Goal: Transaction & Acquisition: Purchase product/service

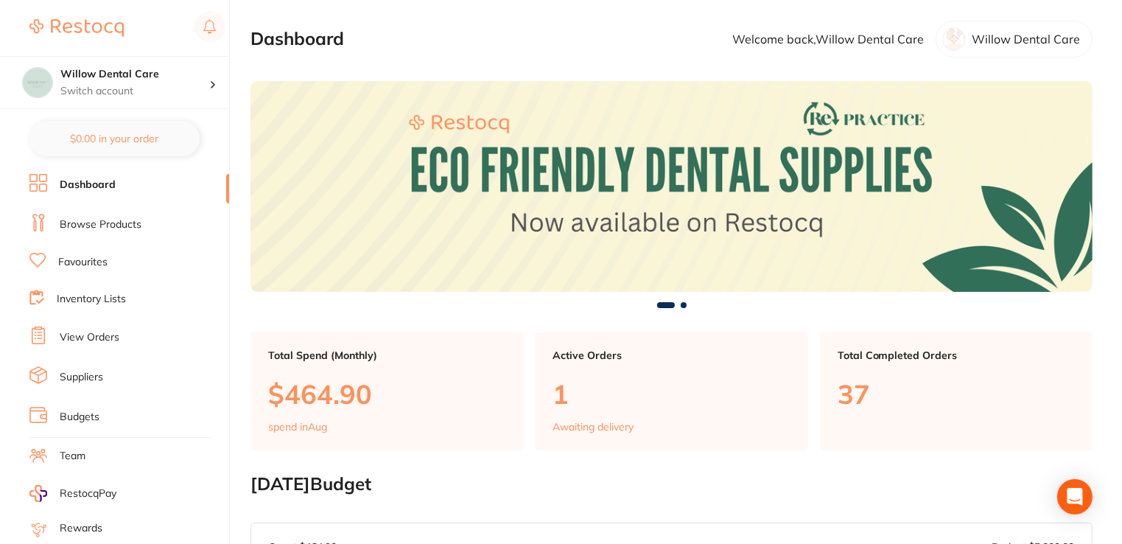
click at [125, 224] on link "Browse Products" at bounding box center [101, 224] width 82 height 15
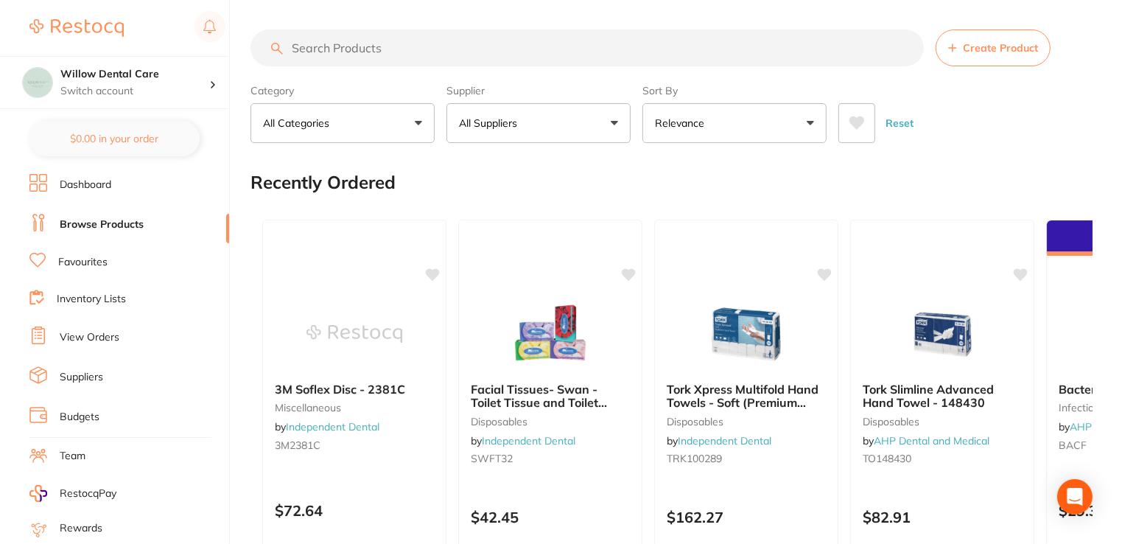
click at [466, 46] on input "search" at bounding box center [587, 47] width 673 height 37
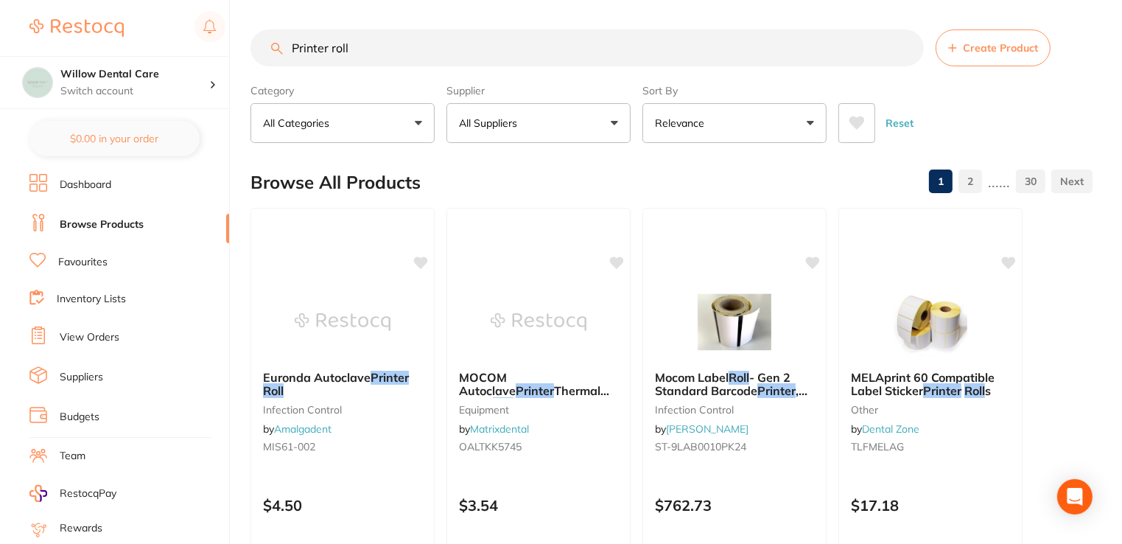
click at [388, 49] on input "Printer roll" at bounding box center [587, 47] width 673 height 37
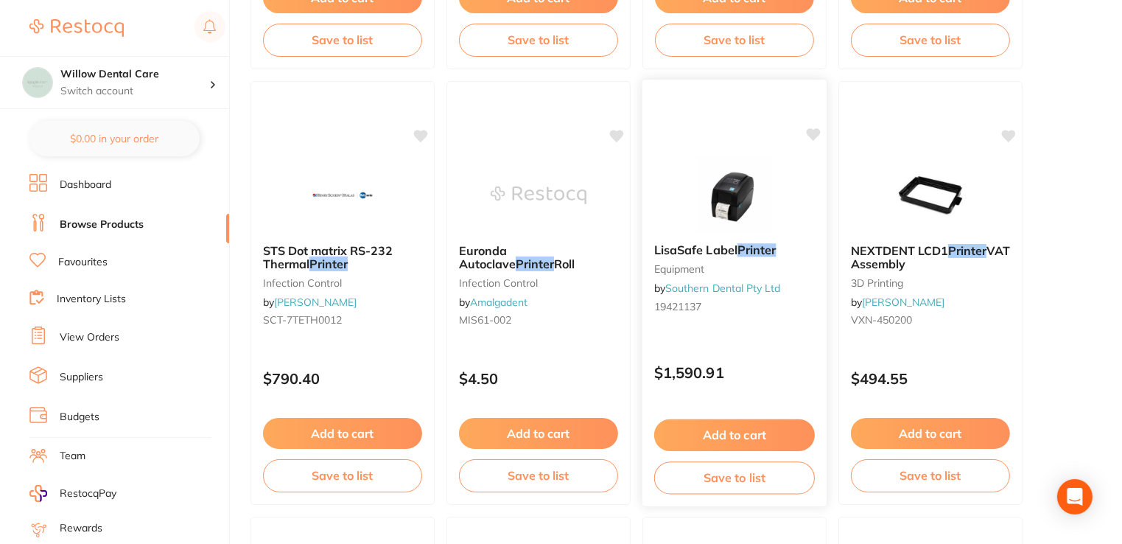
click at [708, 243] on span "LisaSafe Label" at bounding box center [695, 249] width 83 height 15
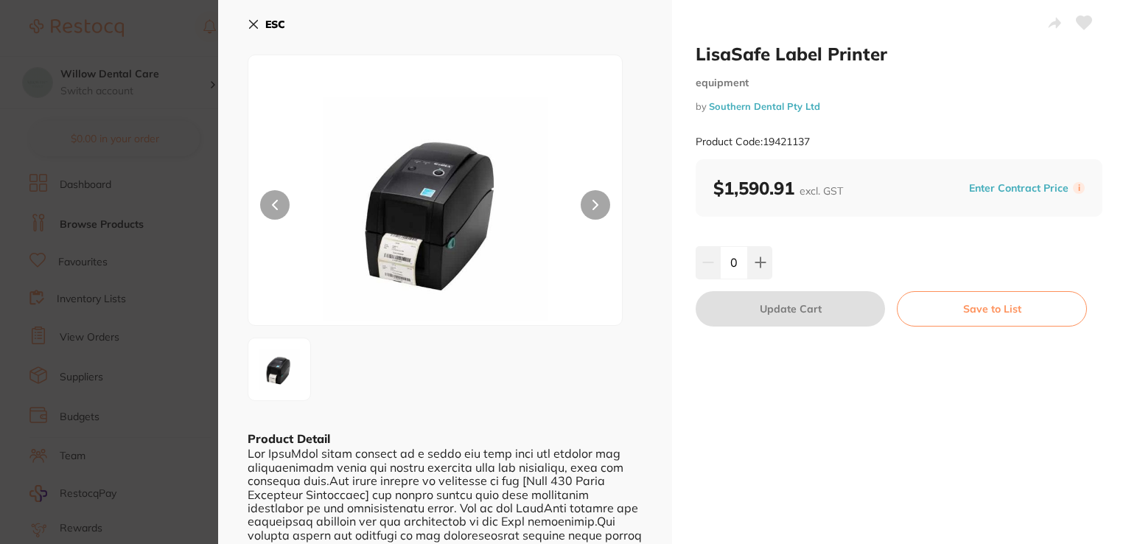
click at [253, 26] on icon at bounding box center [254, 24] width 12 height 12
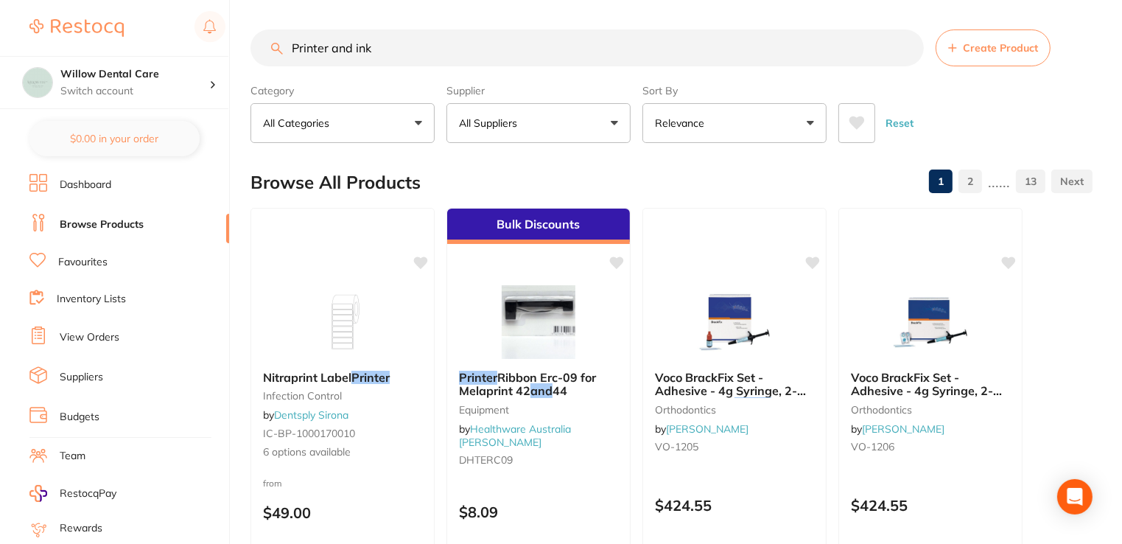
click at [405, 37] on input "Printer and ink" at bounding box center [587, 47] width 673 height 37
type input "P"
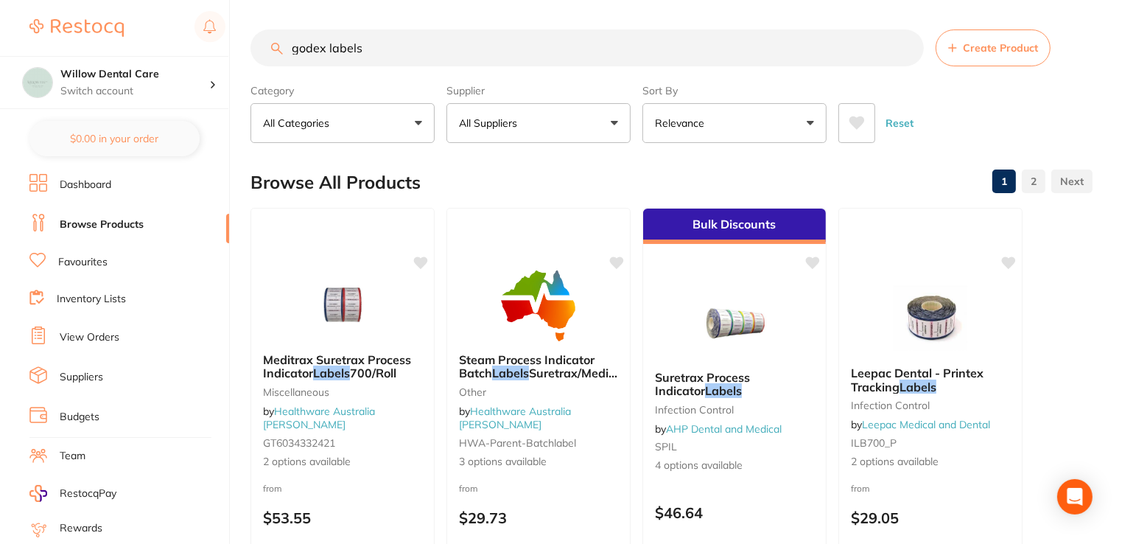
drag, startPoint x: 328, startPoint y: 44, endPoint x: 276, endPoint y: 51, distance: 52.0
click at [276, 51] on div "godex labels Create Product" at bounding box center [672, 47] width 842 height 37
click at [349, 51] on input "labels" at bounding box center [587, 47] width 673 height 37
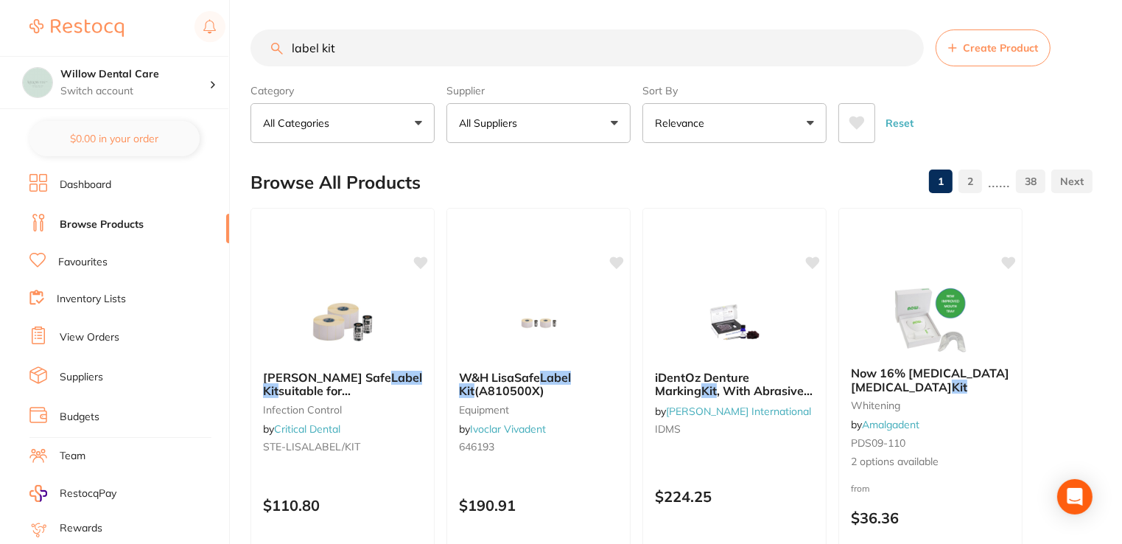
click at [290, 43] on input "label kit" at bounding box center [587, 47] width 673 height 37
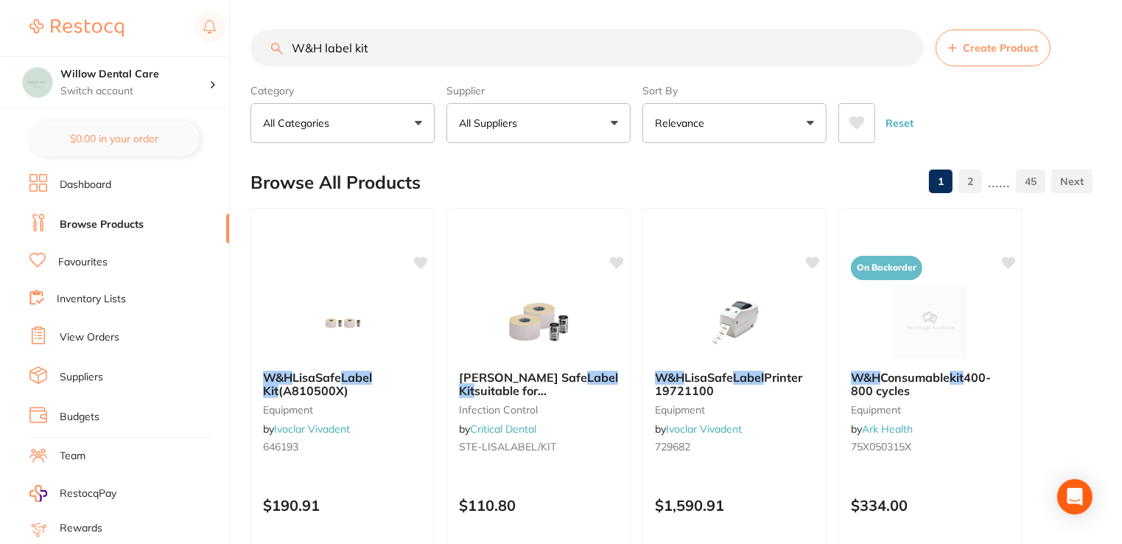
type input "W&H label kit"
drag, startPoint x: 423, startPoint y: 56, endPoint x: 339, endPoint y: 57, distance: 84.0
click at [339, 57] on input "W&H label kit" at bounding box center [587, 47] width 673 height 37
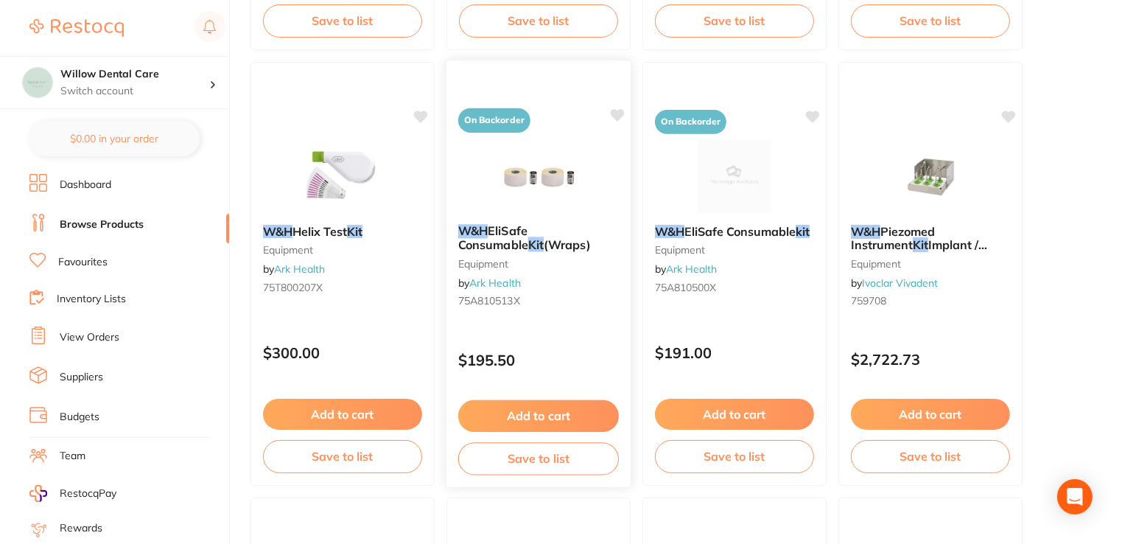
scroll to position [589, 0]
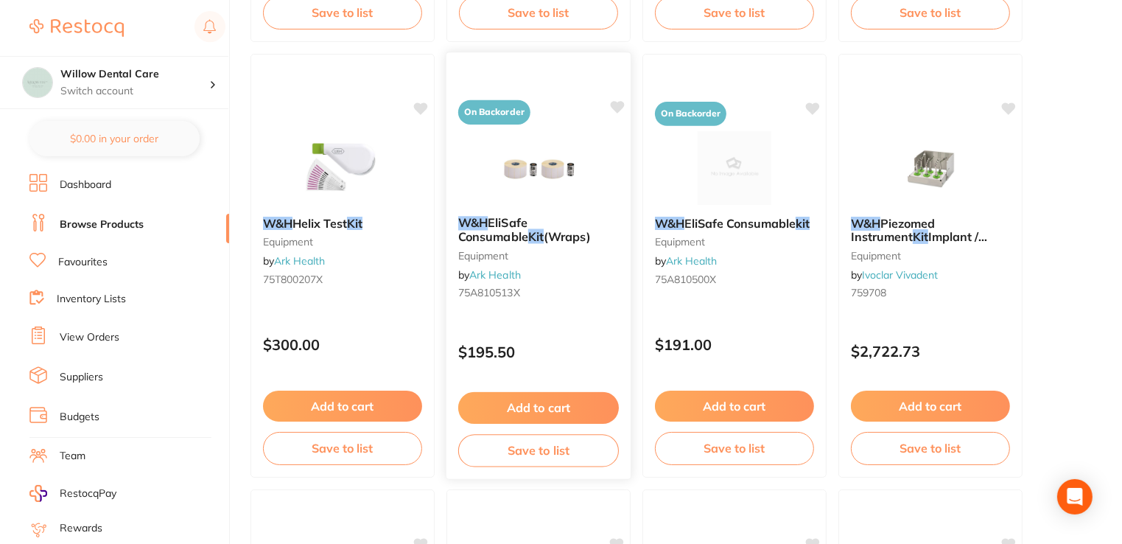
click at [544, 234] on span "(Wraps)" at bounding box center [567, 236] width 47 height 15
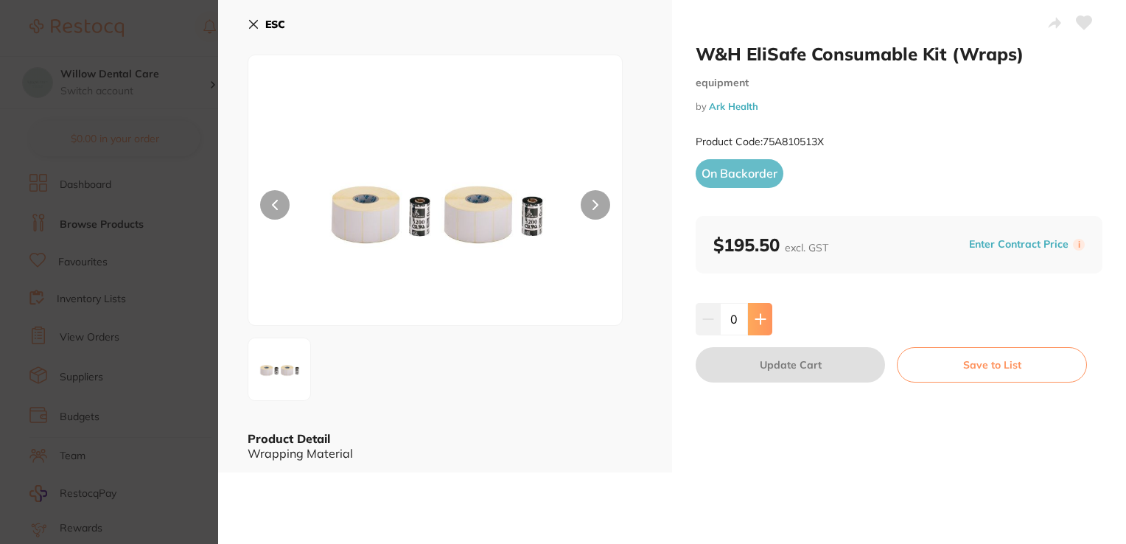
click at [762, 321] on icon at bounding box center [761, 319] width 12 height 12
type input "1"
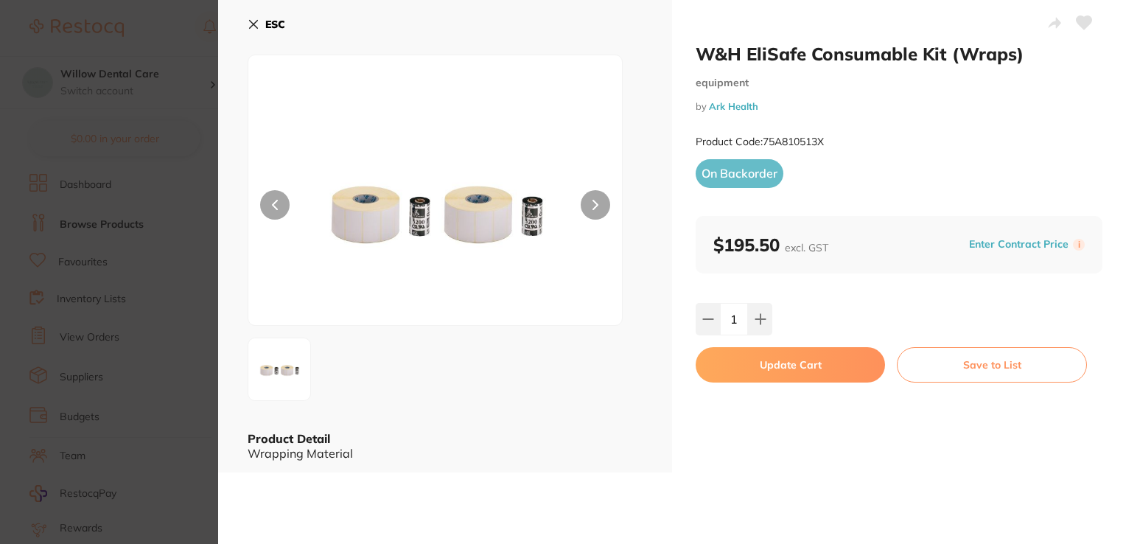
click at [812, 378] on button "Update Cart" at bounding box center [790, 364] width 189 height 35
checkbox input "false"
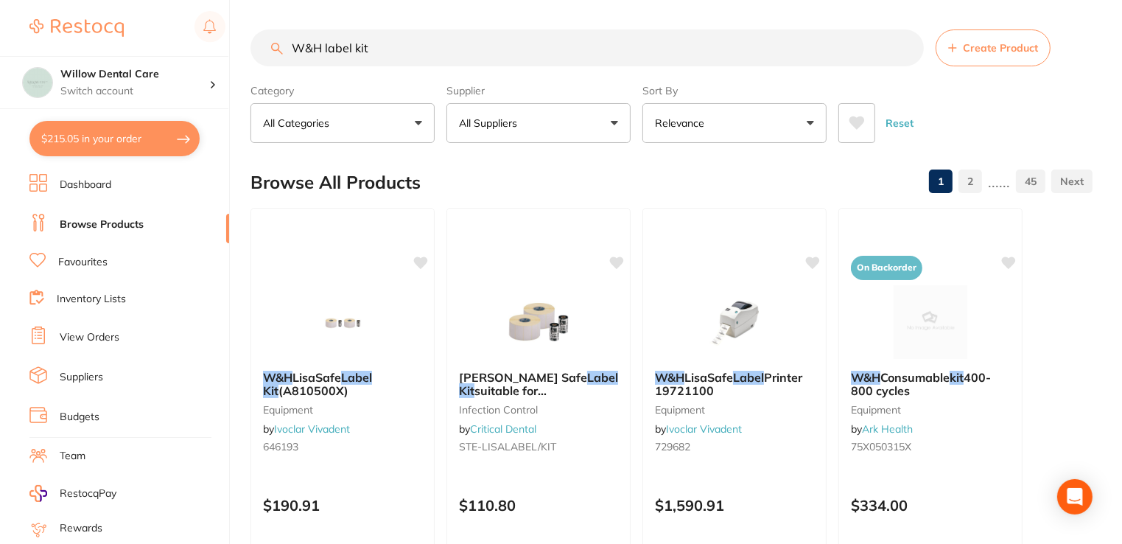
click at [489, 125] on p "All Suppliers" at bounding box center [491, 123] width 64 height 15
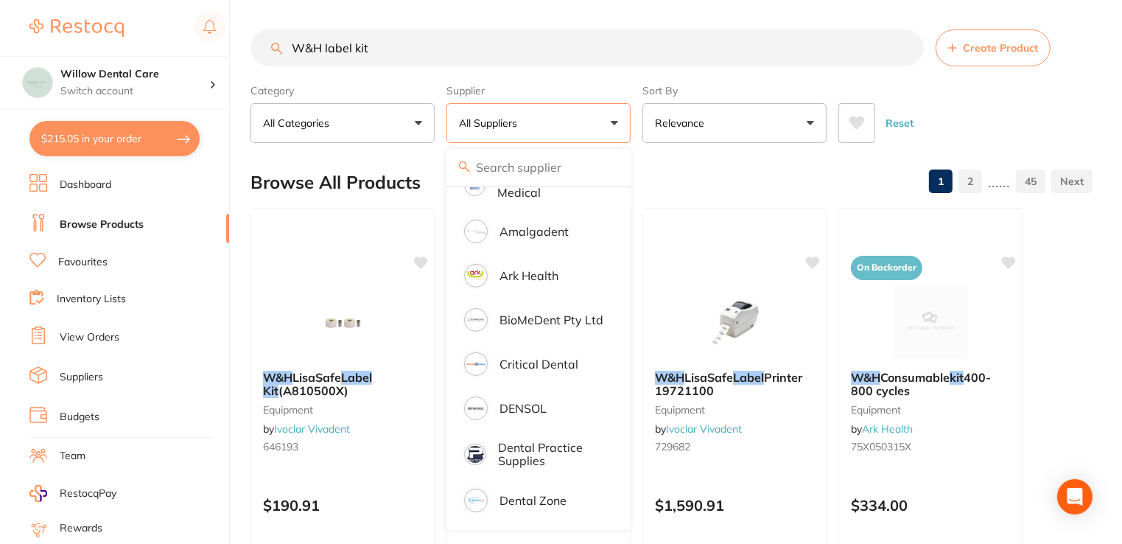
scroll to position [221, 0]
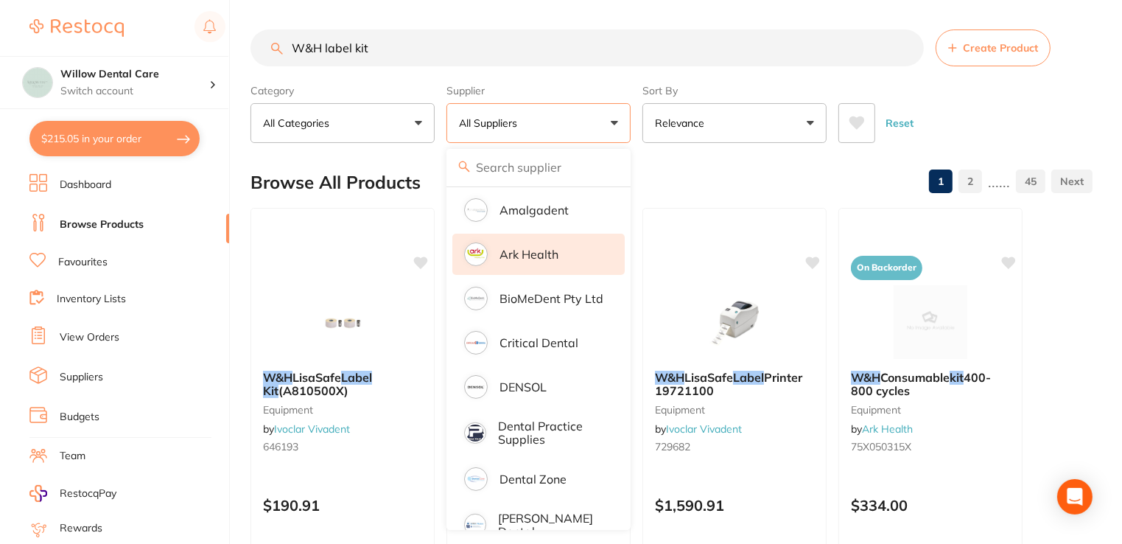
click at [517, 255] on p "Ark Health" at bounding box center [529, 254] width 59 height 13
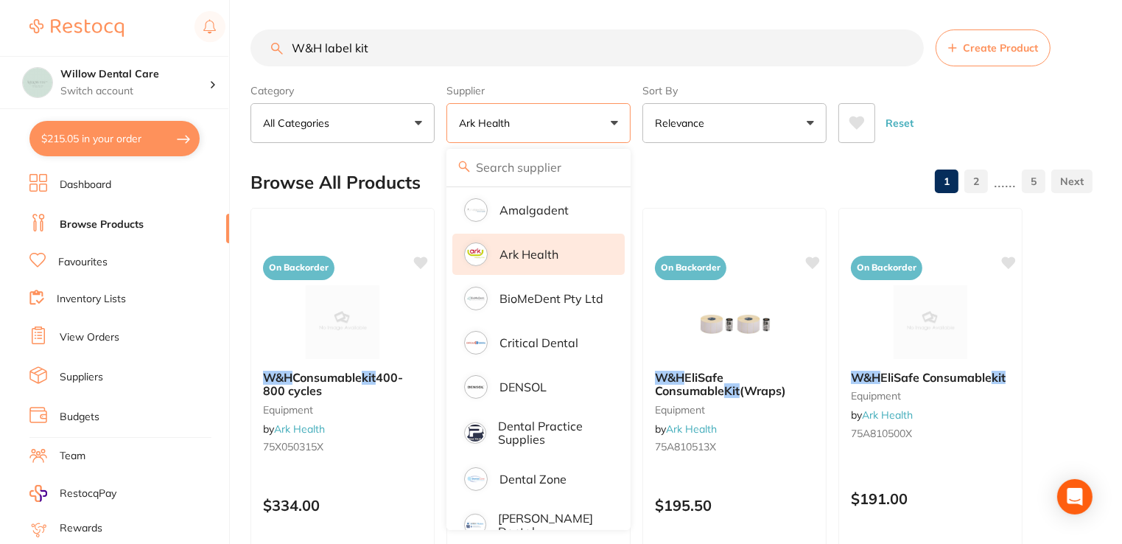
click at [701, 180] on div "Browse All Products 1 2 ...... 5" at bounding box center [672, 182] width 842 height 49
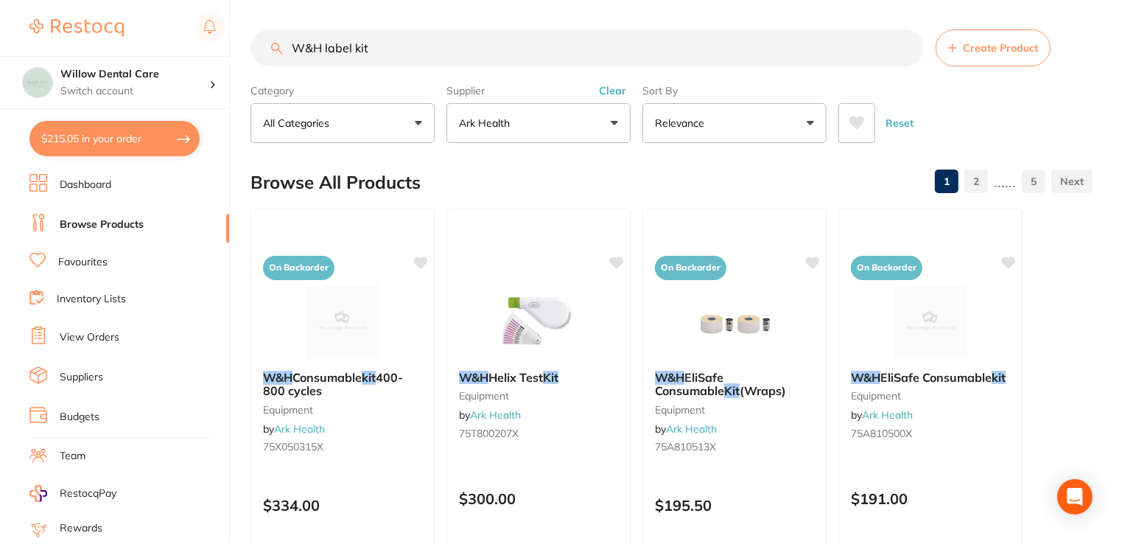
drag, startPoint x: 371, startPoint y: 43, endPoint x: 276, endPoint y: 43, distance: 95.8
click at [276, 43] on div "W&H label kit Create Product" at bounding box center [672, 47] width 842 height 37
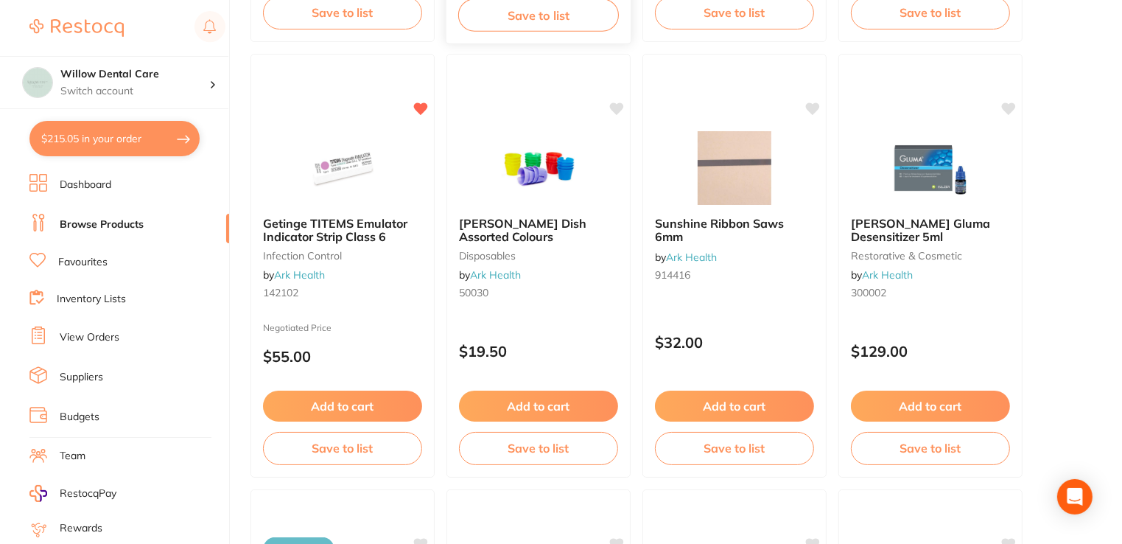
scroll to position [737, 0]
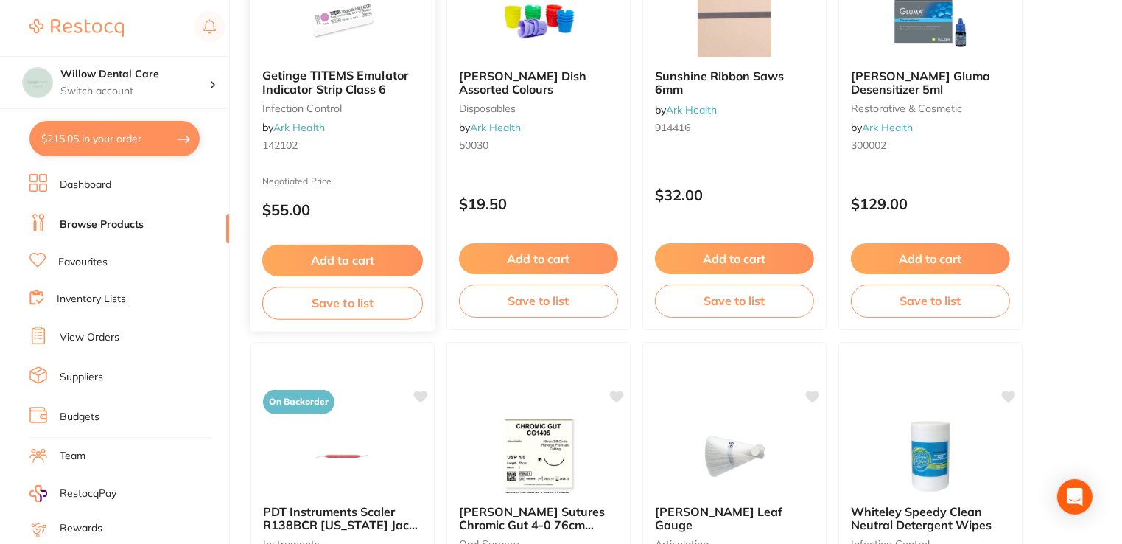
click at [309, 258] on button "Add to cart" at bounding box center [342, 261] width 161 height 32
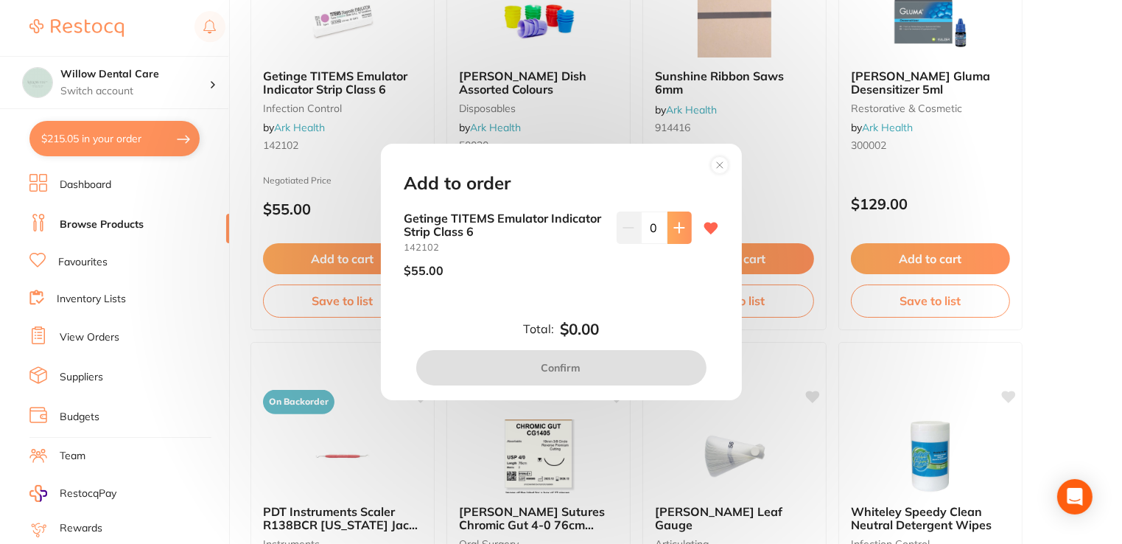
click at [674, 228] on icon at bounding box center [679, 228] width 10 height 10
type input "1"
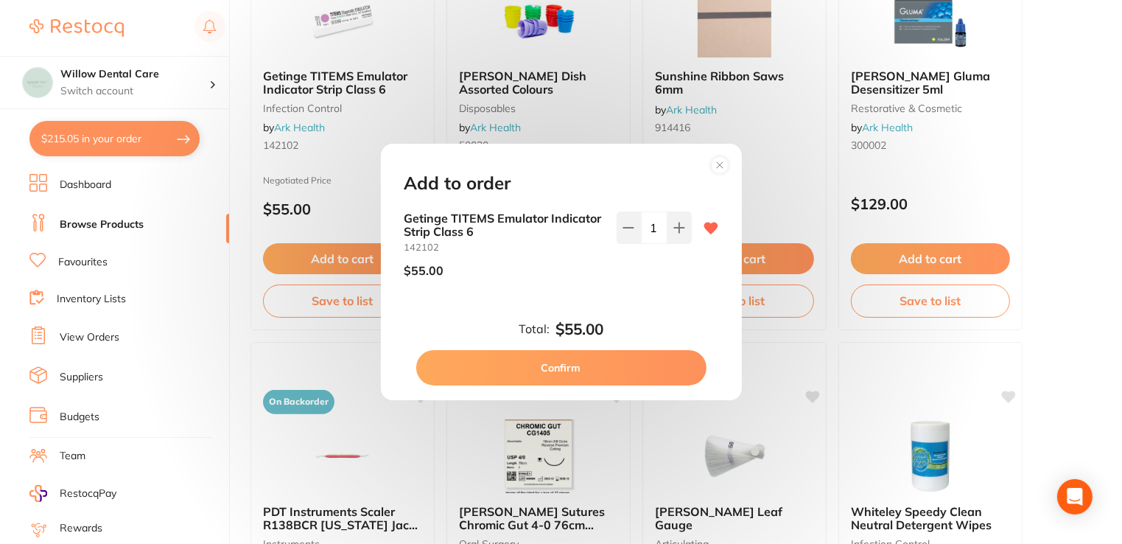
click at [606, 379] on button "Confirm" at bounding box center [561, 367] width 290 height 35
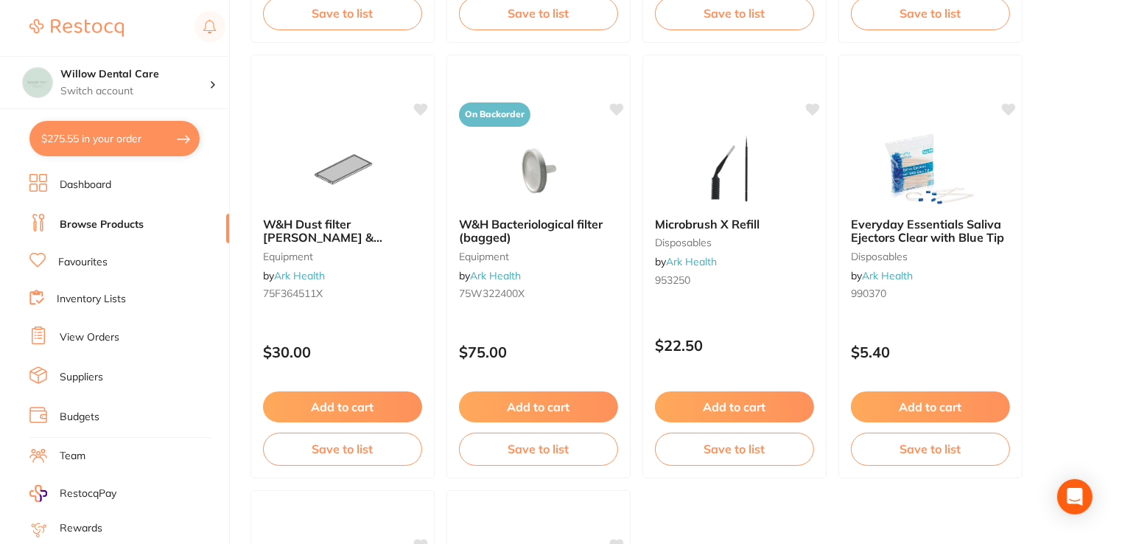
scroll to position [5453, 0]
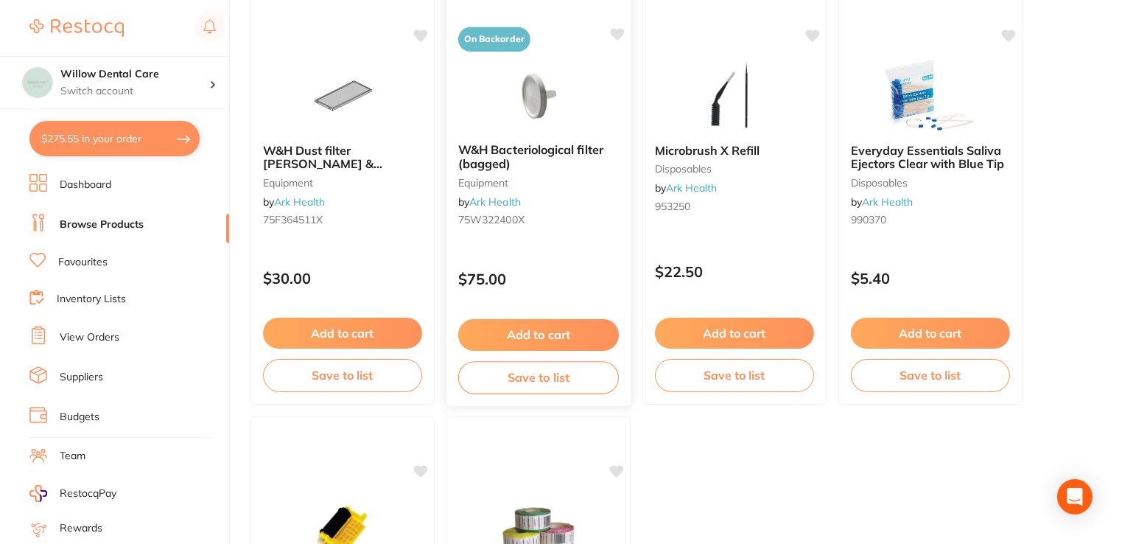
click at [504, 332] on button "Add to cart" at bounding box center [538, 335] width 161 height 32
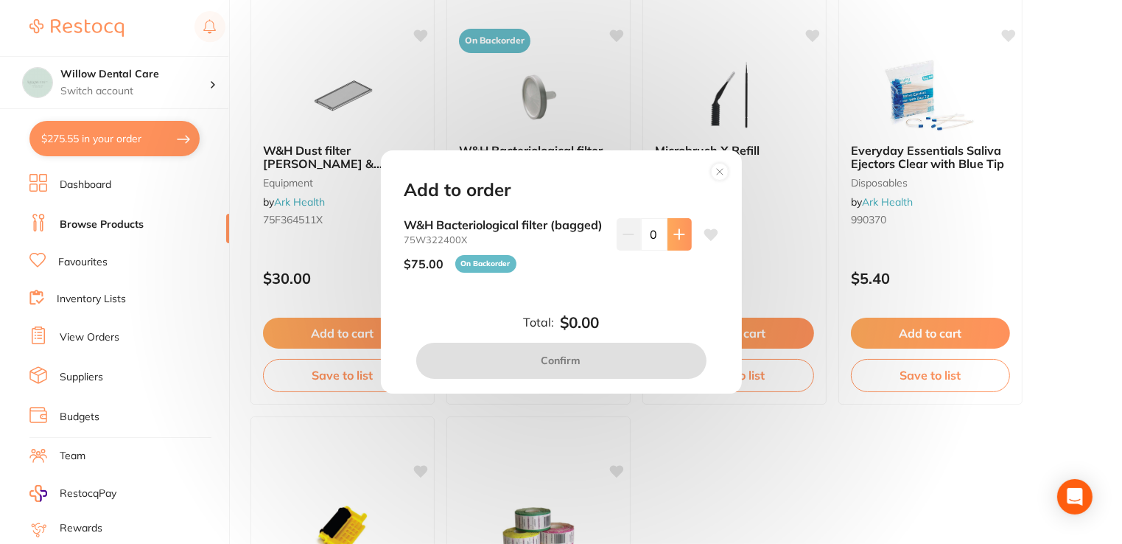
click at [678, 229] on icon at bounding box center [679, 234] width 12 height 12
type input "1"
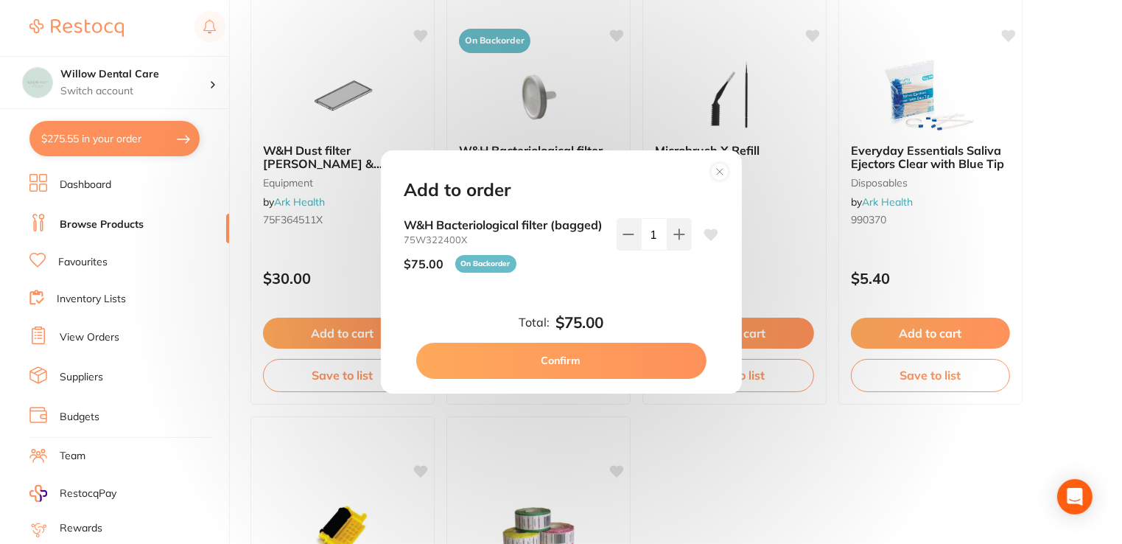
click at [651, 360] on button "Confirm" at bounding box center [561, 360] width 290 height 35
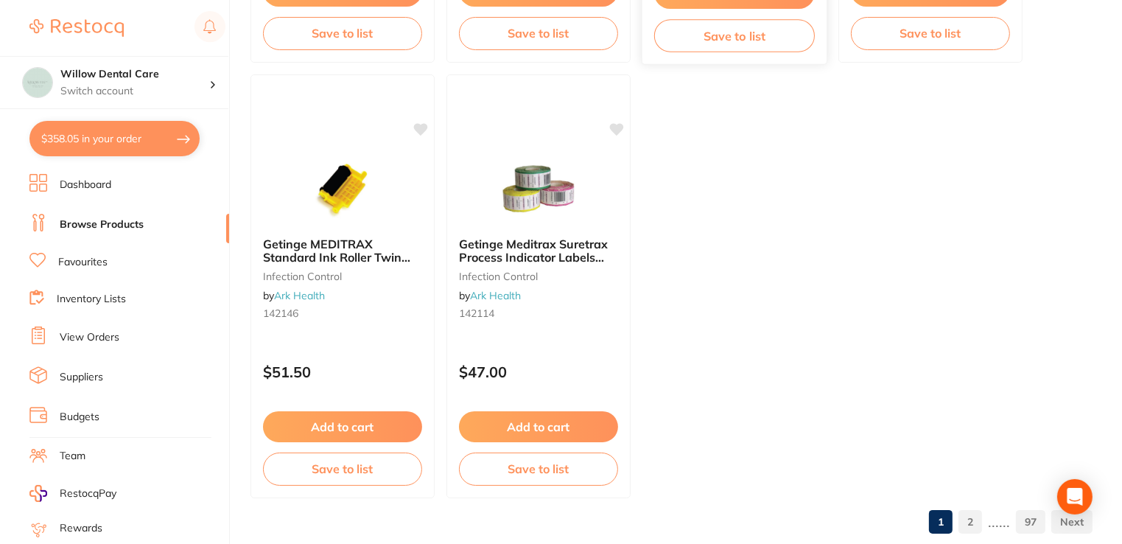
scroll to position [5824, 0]
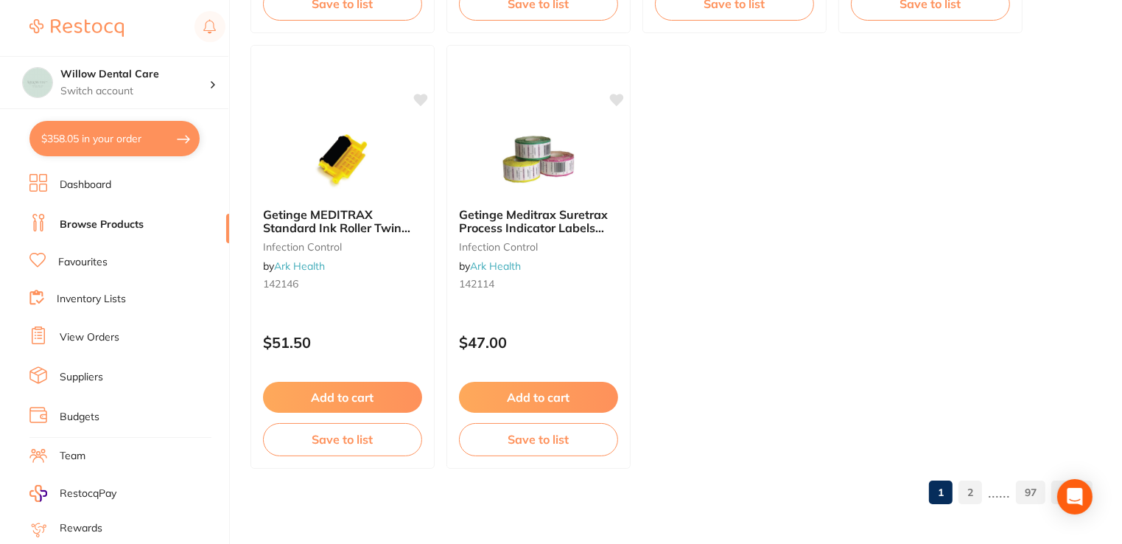
click at [976, 497] on link "2" at bounding box center [971, 491] width 24 height 29
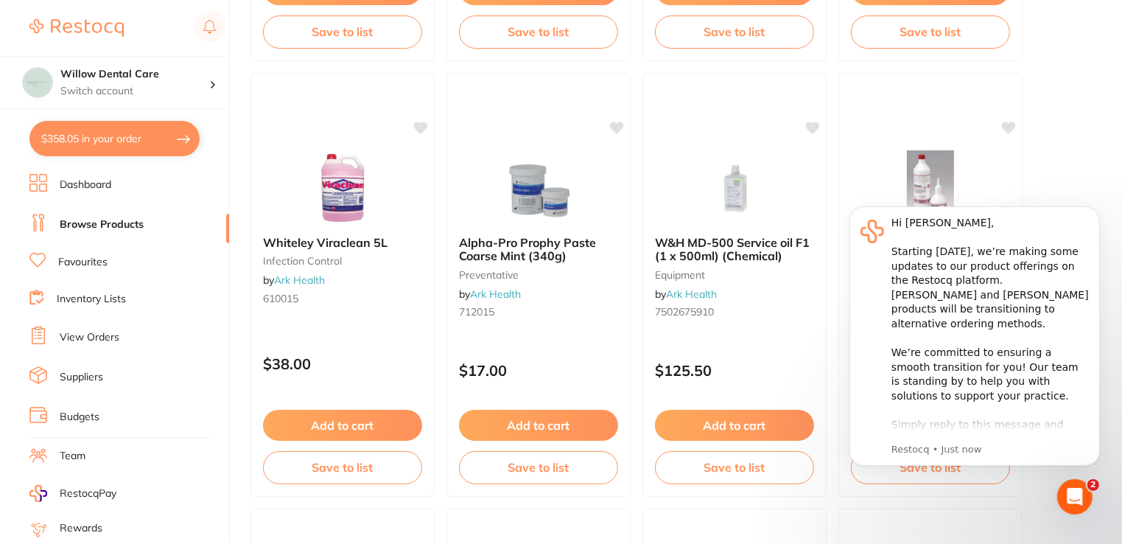
scroll to position [1032, 0]
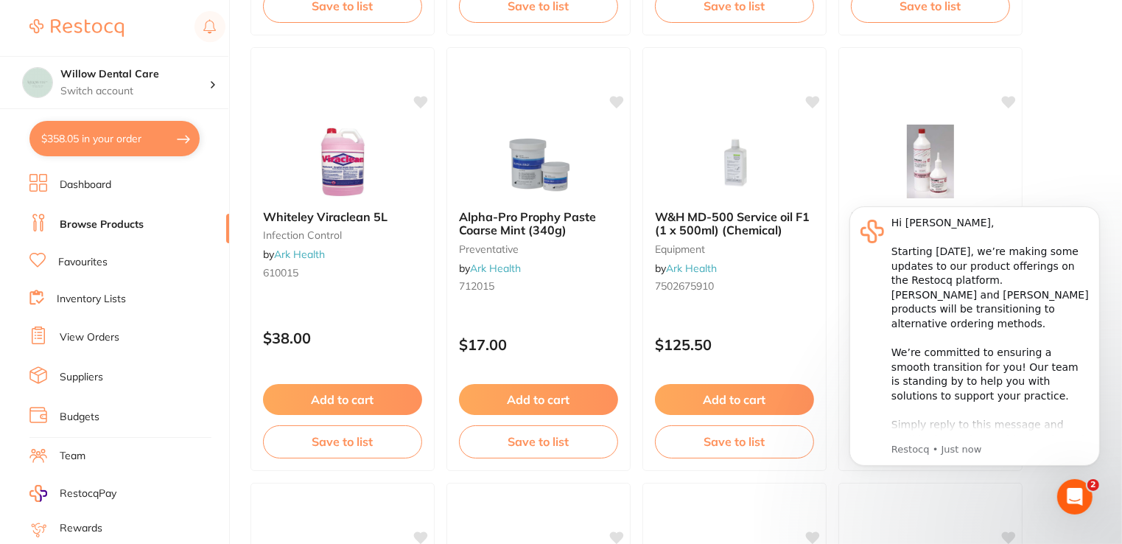
click at [1093, 210] on icon "Dismiss notification" at bounding box center [1095, 210] width 8 height 8
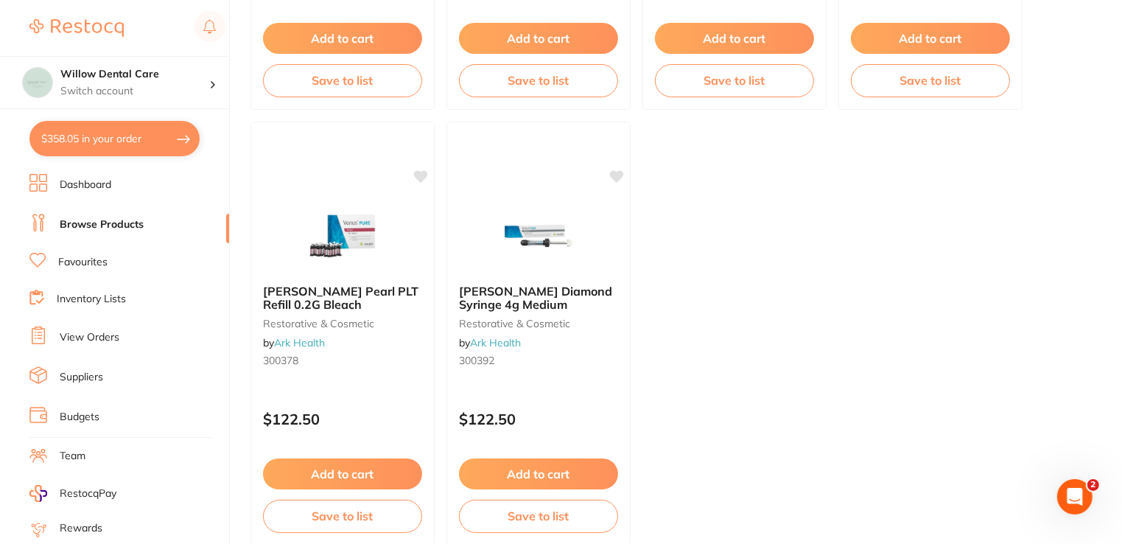
scroll to position [5824, 0]
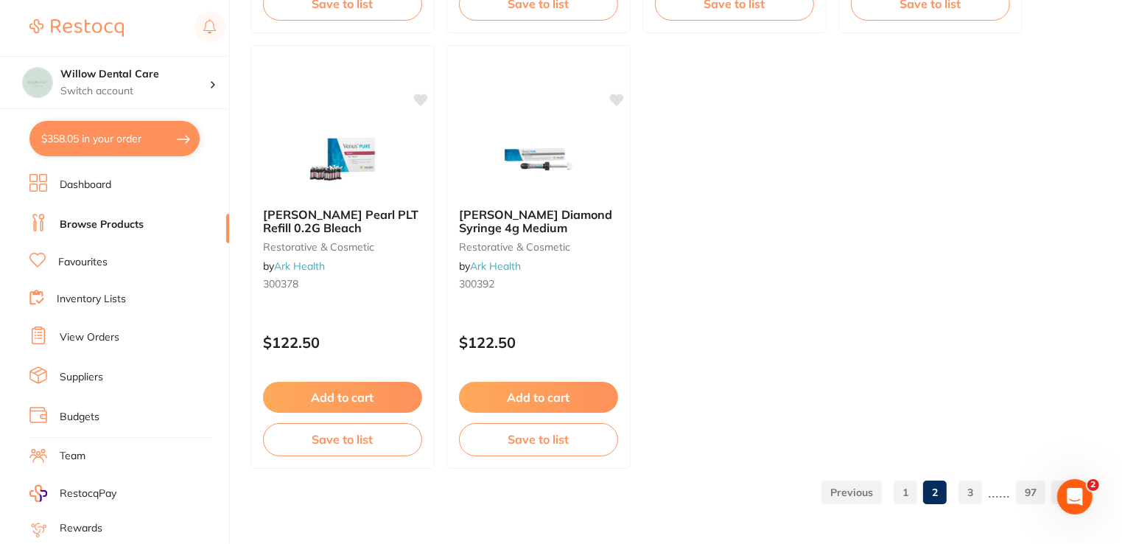
click at [971, 489] on link "3" at bounding box center [971, 491] width 24 height 29
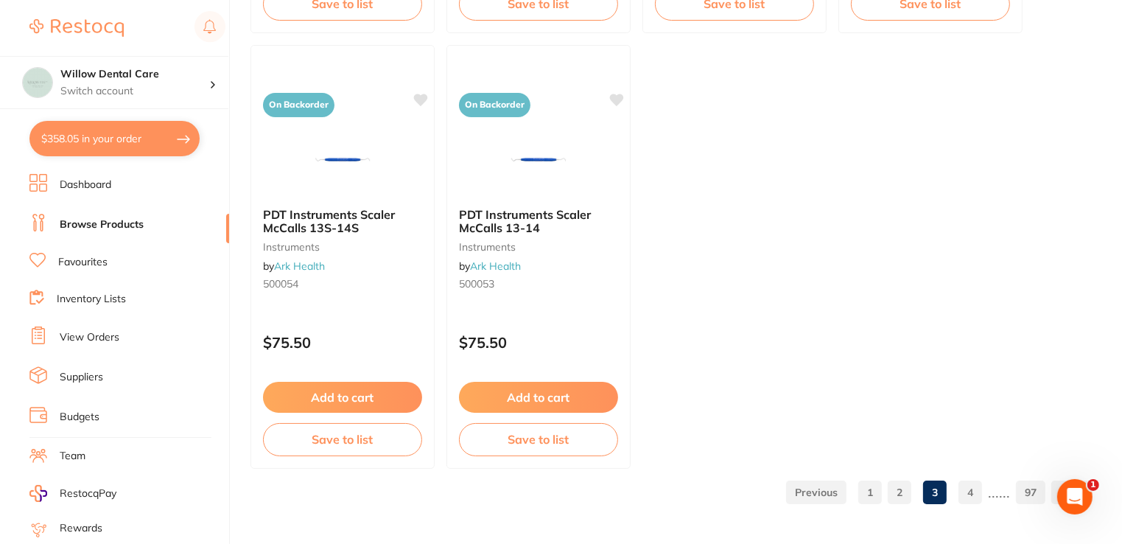
click at [973, 497] on link "4" at bounding box center [971, 491] width 24 height 29
click at [973, 497] on link "5" at bounding box center [971, 491] width 24 height 29
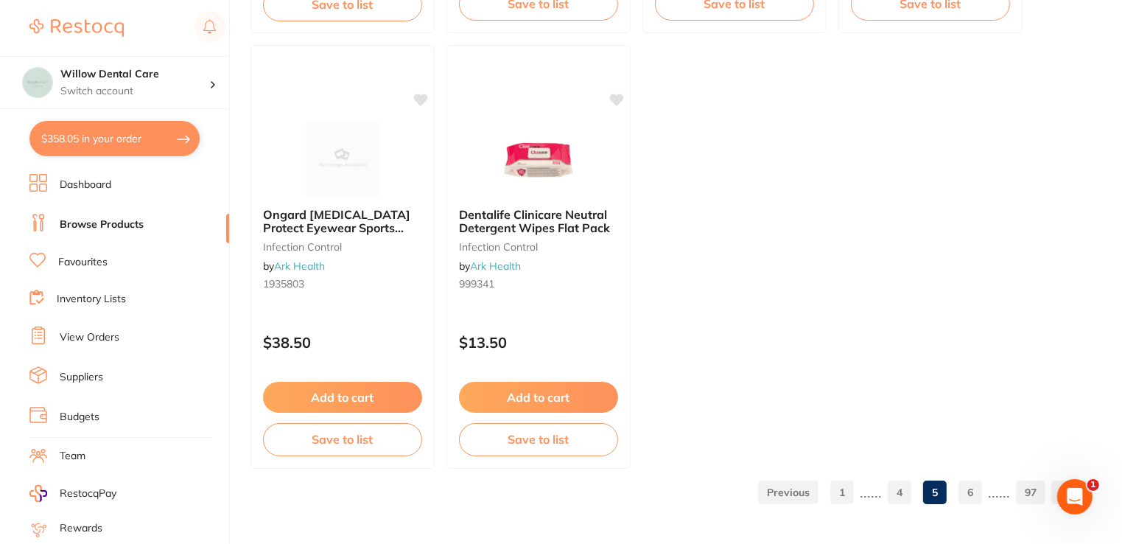
click at [975, 496] on link "6" at bounding box center [971, 491] width 24 height 29
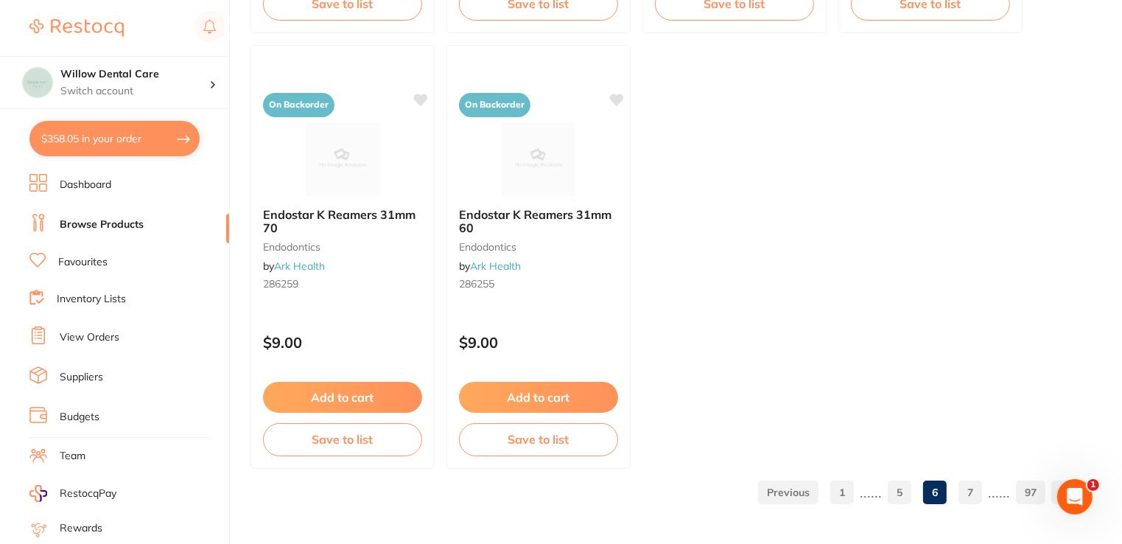
click at [966, 497] on link "7" at bounding box center [971, 491] width 24 height 29
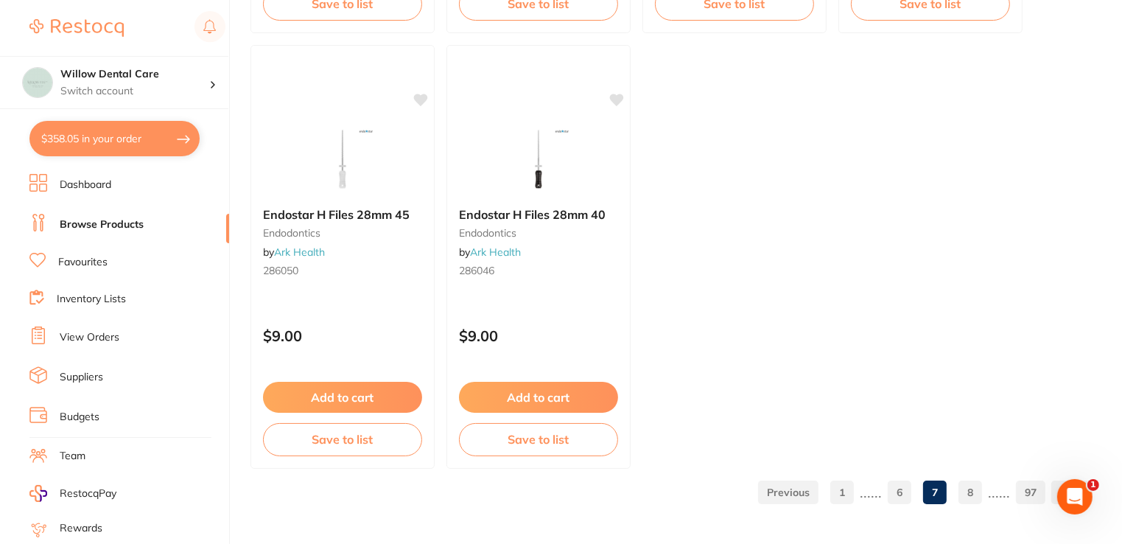
click at [966, 497] on link "8" at bounding box center [971, 491] width 24 height 29
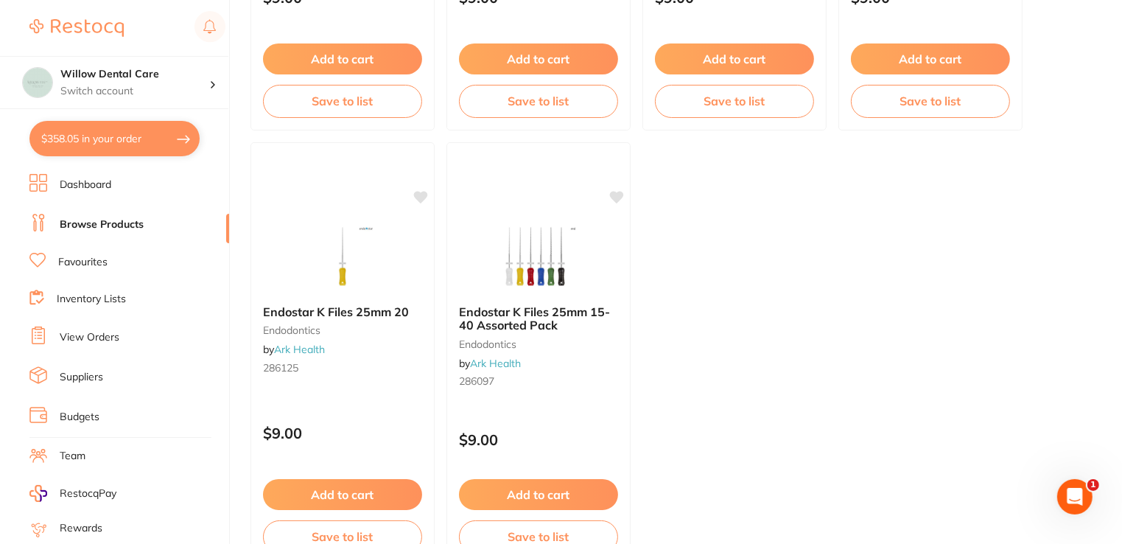
scroll to position [5821, 0]
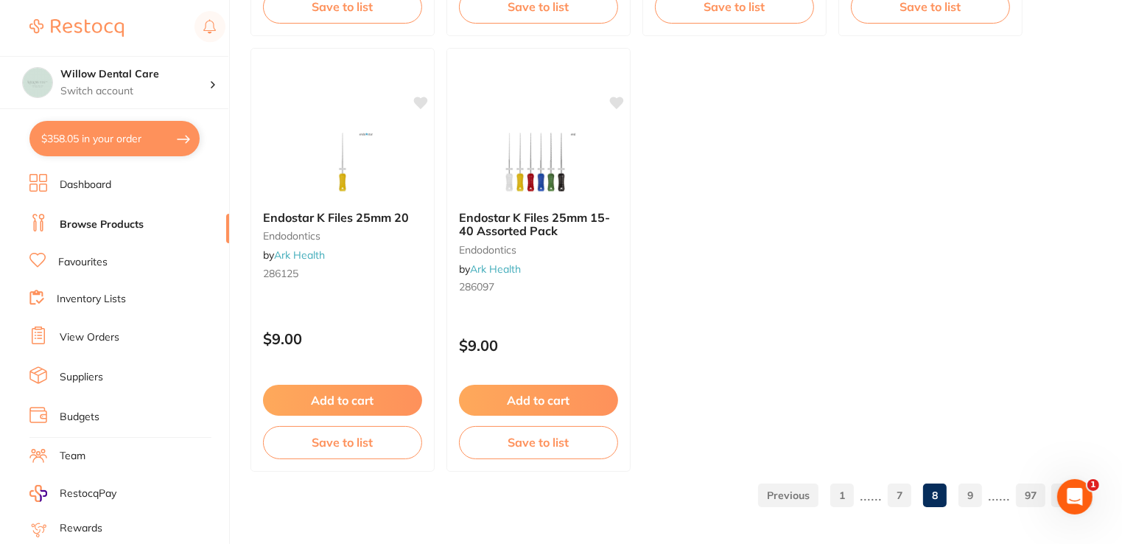
click at [969, 503] on link "9" at bounding box center [971, 494] width 24 height 29
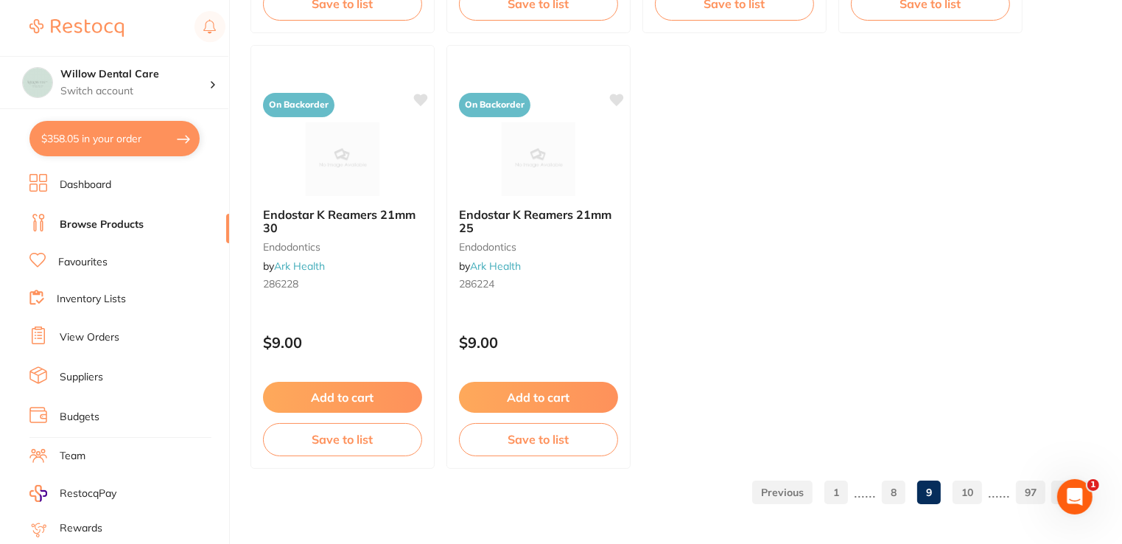
scroll to position [5824, 0]
click at [967, 503] on link "10" at bounding box center [967, 491] width 29 height 29
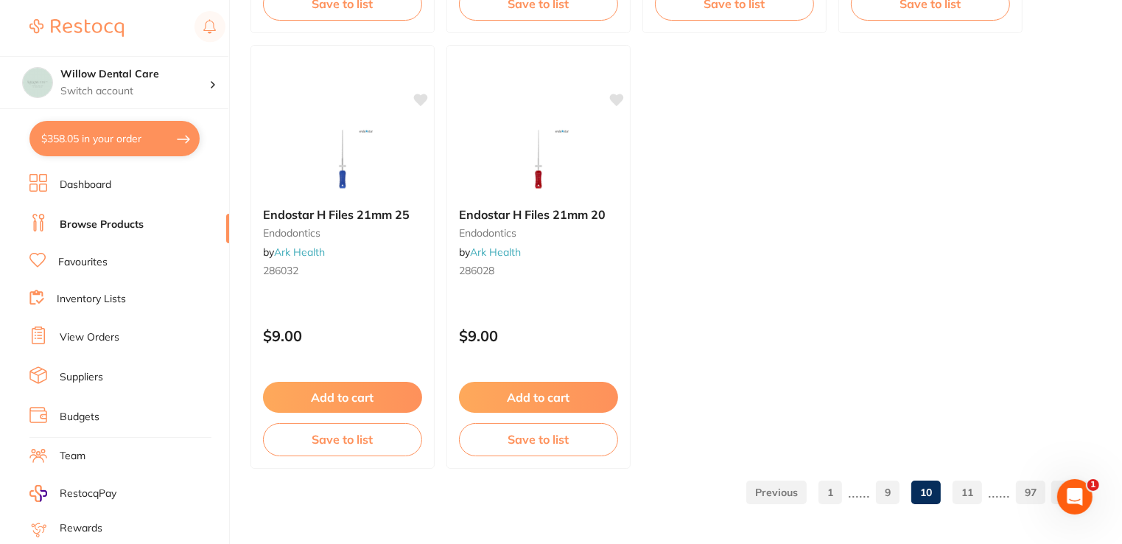
click at [971, 492] on link "11" at bounding box center [967, 491] width 29 height 29
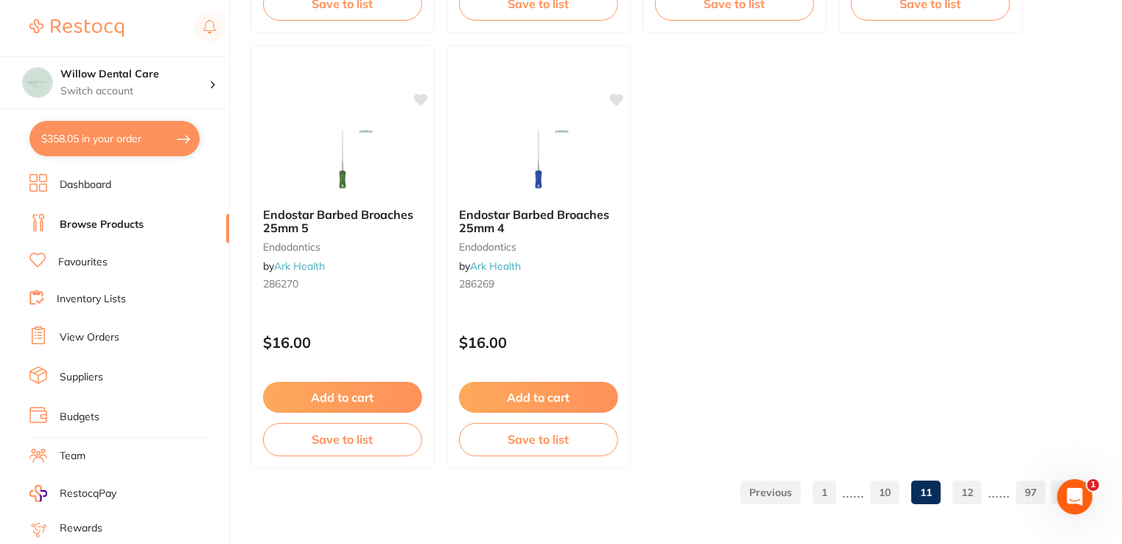
click at [971, 492] on link "12" at bounding box center [967, 491] width 29 height 29
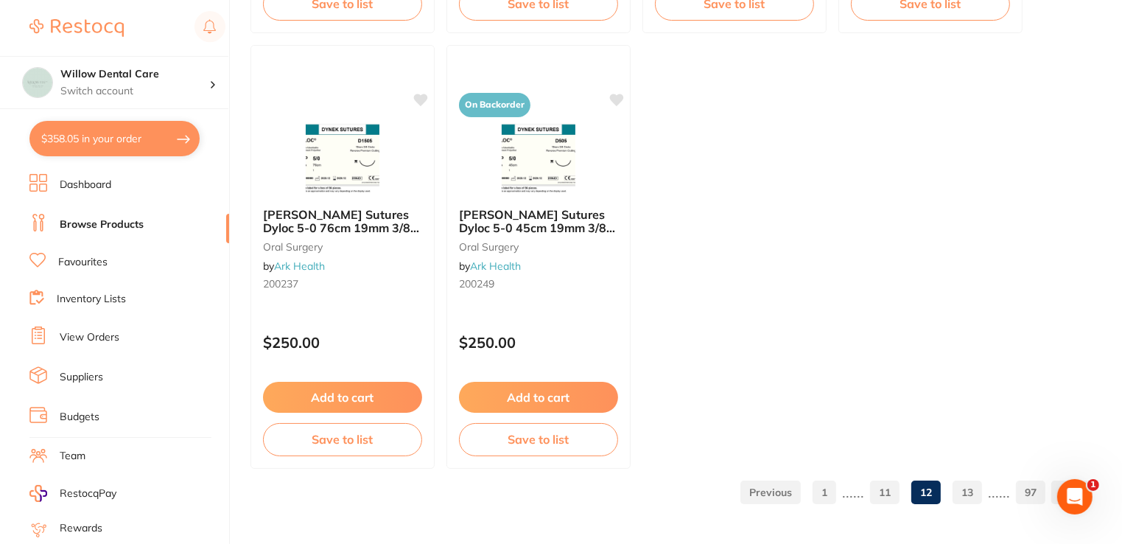
click at [965, 494] on link "13" at bounding box center [967, 491] width 29 height 29
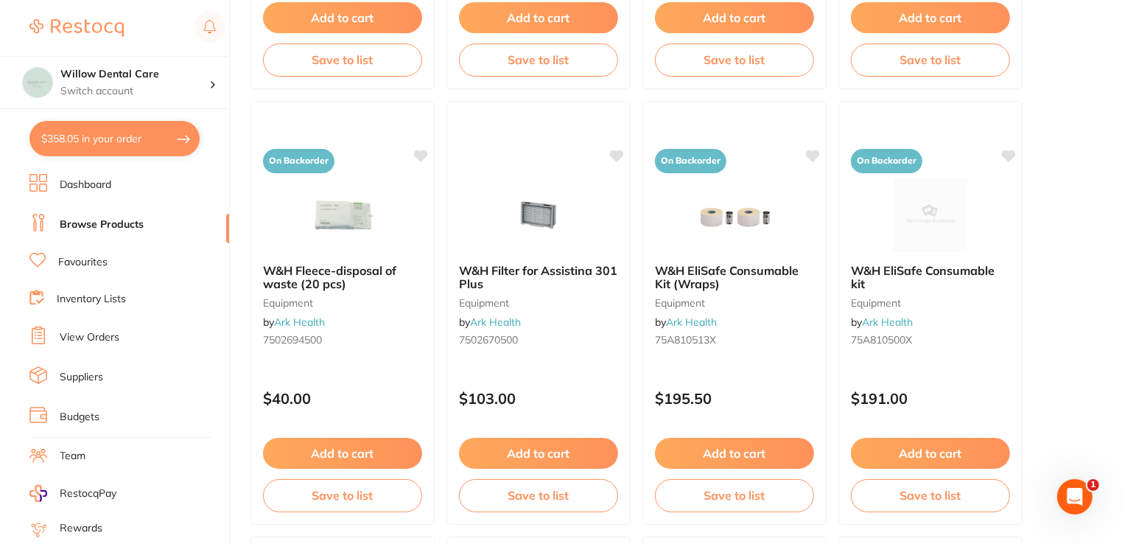
scroll to position [4937, 0]
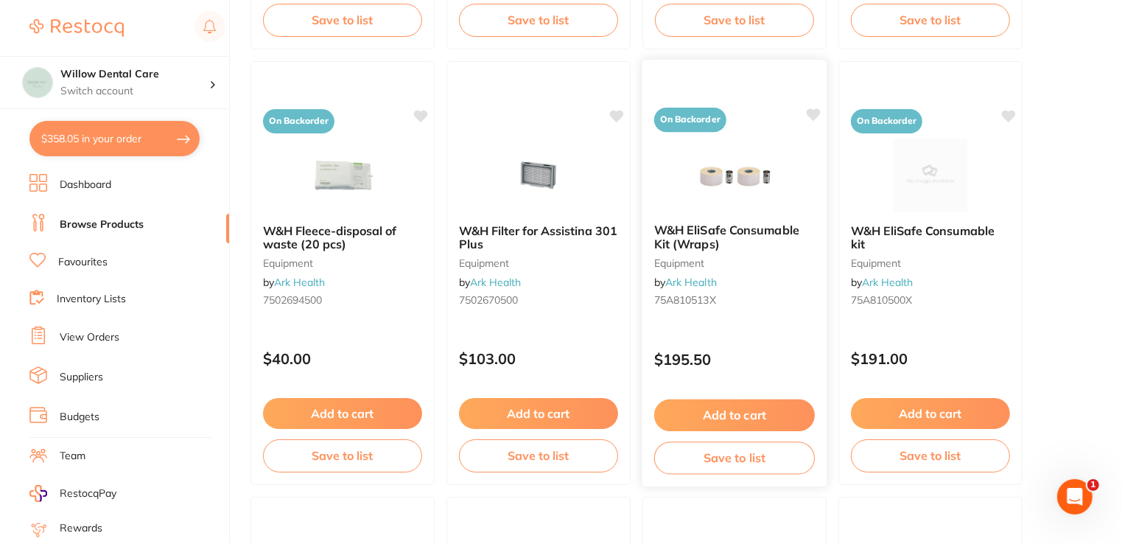
click at [749, 411] on button "Add to cart" at bounding box center [734, 415] width 161 height 32
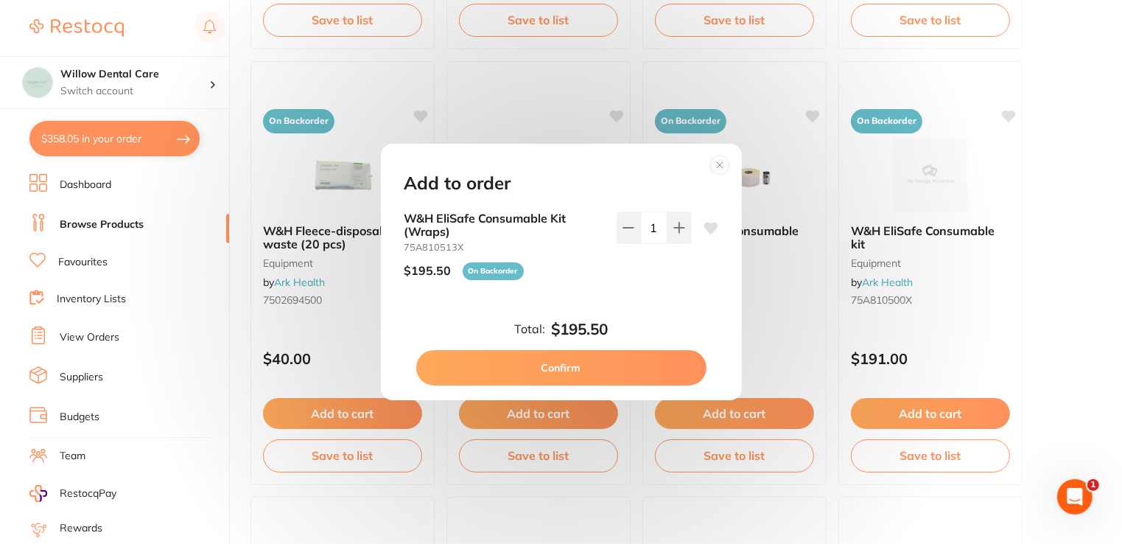
scroll to position [0, 0]
click at [584, 352] on button "Confirm" at bounding box center [561, 367] width 290 height 35
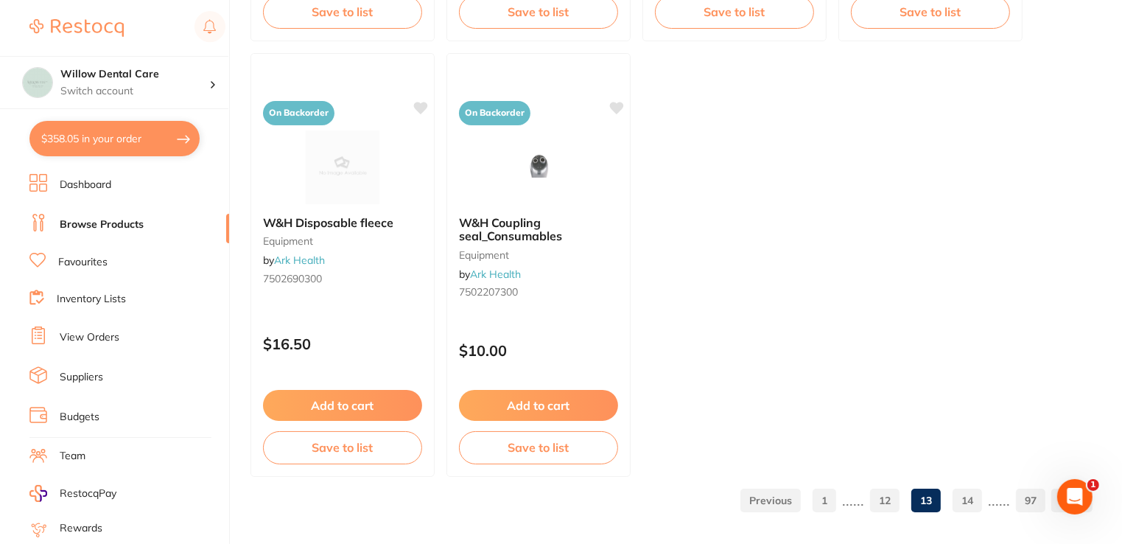
scroll to position [5824, 0]
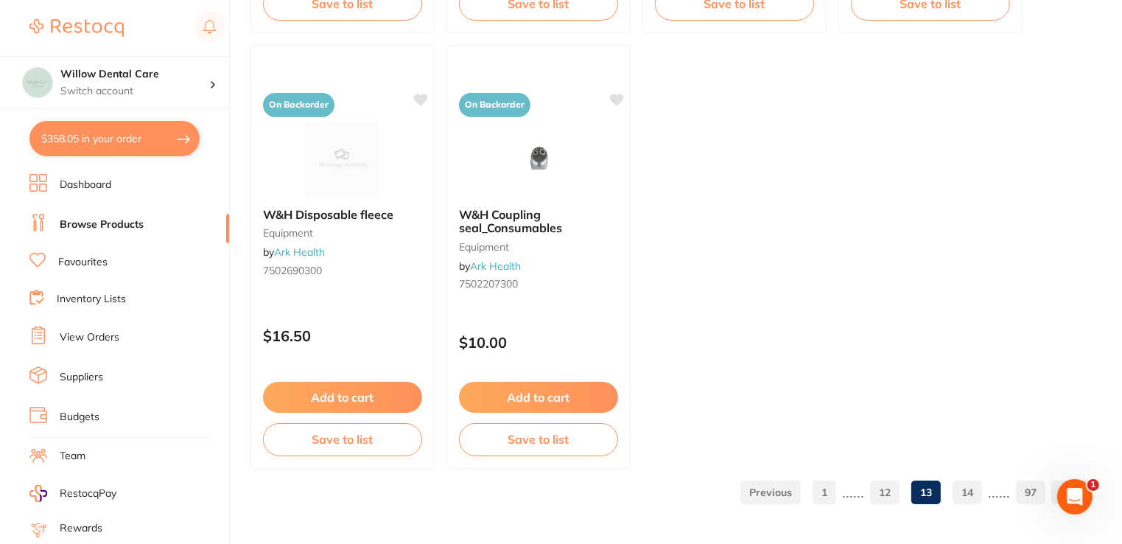
click at [973, 499] on link "14" at bounding box center [967, 491] width 29 height 29
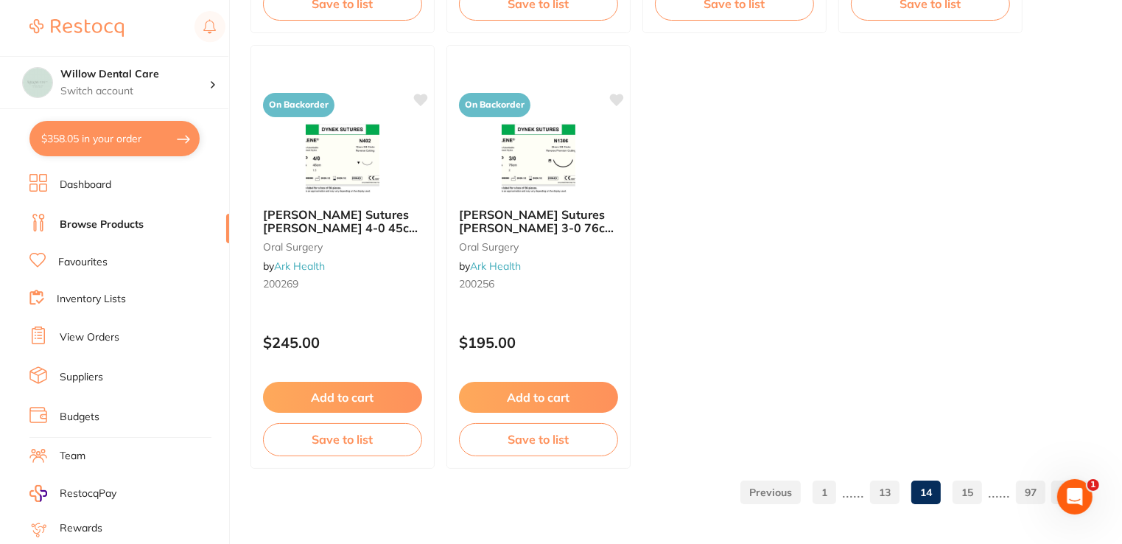
click at [973, 499] on link "15" at bounding box center [967, 491] width 29 height 29
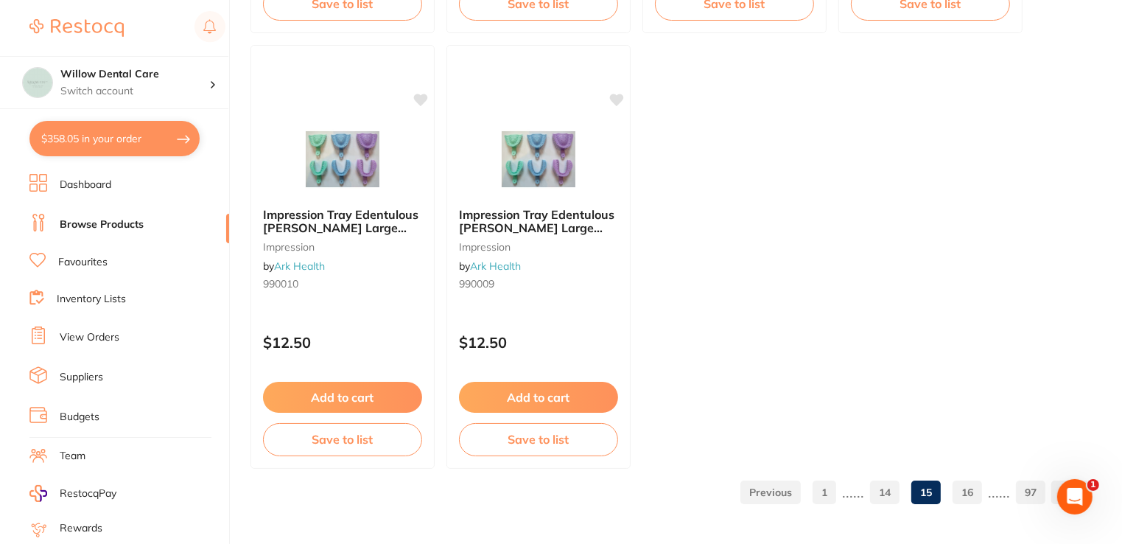
click at [973, 499] on link "16" at bounding box center [967, 491] width 29 height 29
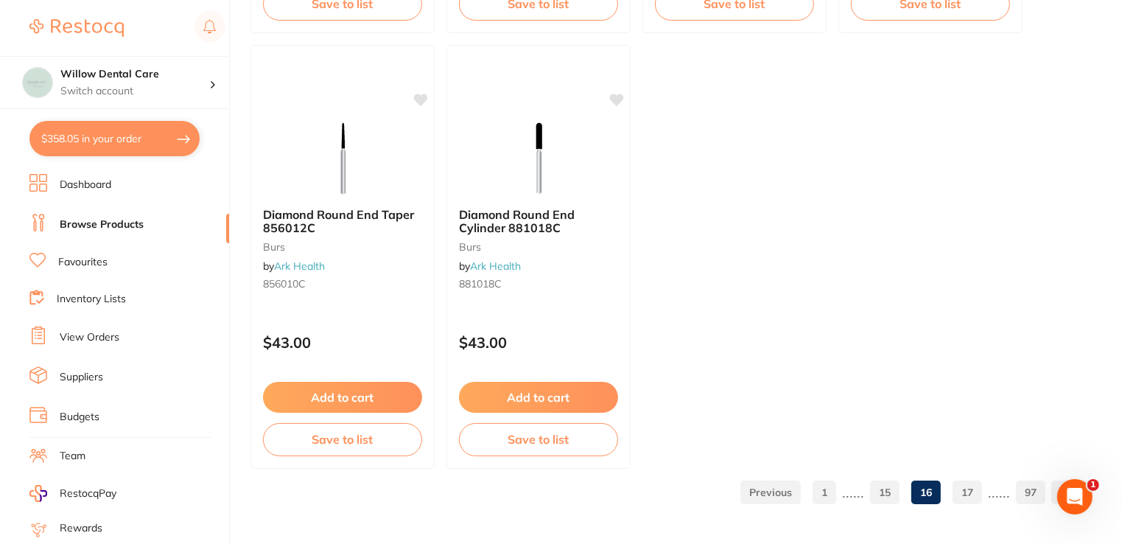
click at [967, 489] on link "17" at bounding box center [967, 491] width 29 height 29
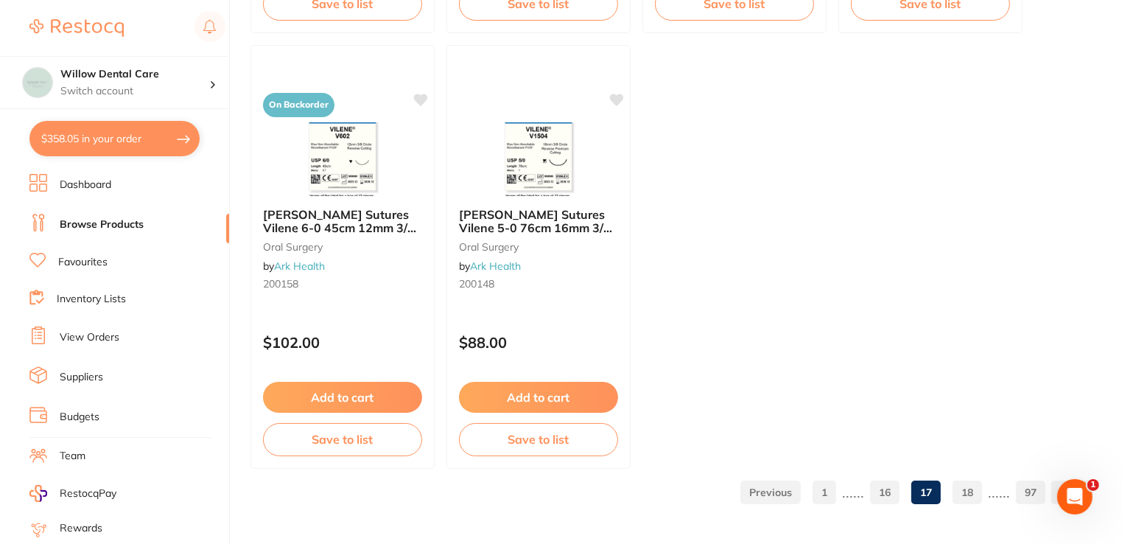
click at [962, 491] on link "18" at bounding box center [967, 491] width 29 height 29
click at [969, 492] on link "19" at bounding box center [967, 491] width 29 height 29
click at [969, 489] on link "20" at bounding box center [967, 491] width 29 height 29
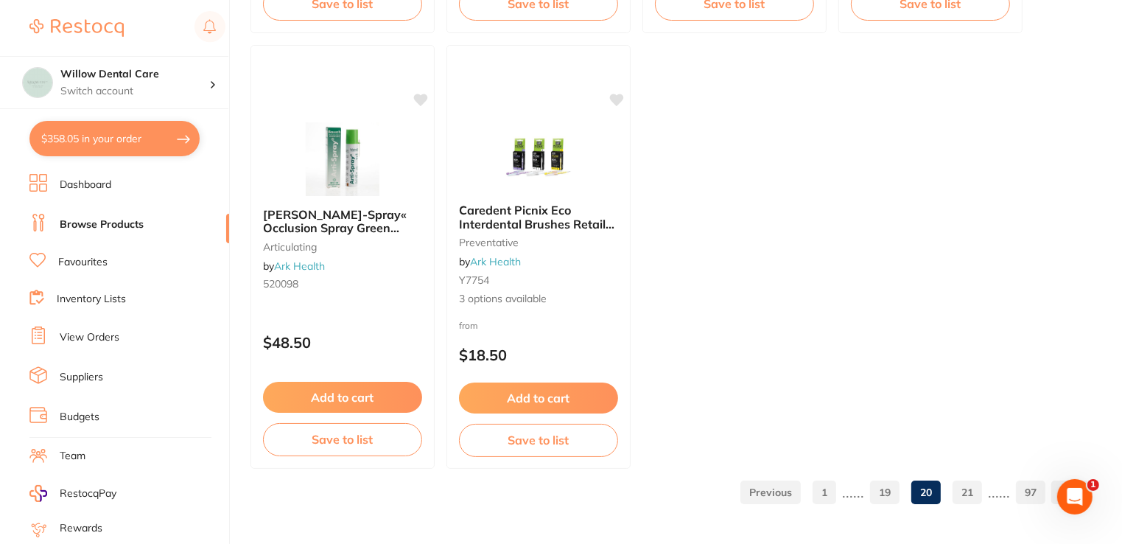
click at [979, 498] on link "21" at bounding box center [967, 491] width 29 height 29
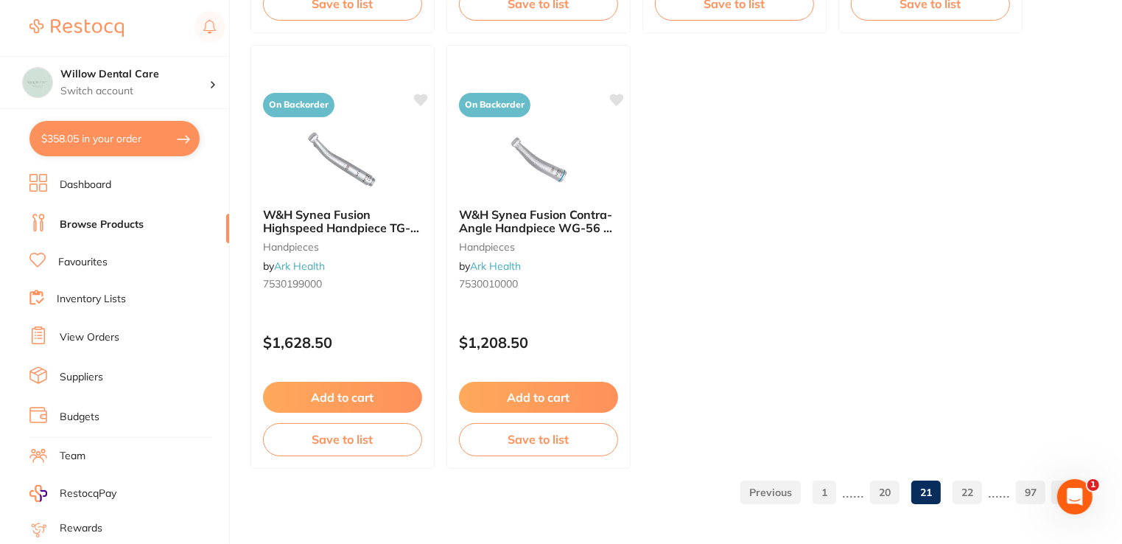
click at [979, 498] on link "22" at bounding box center [967, 491] width 29 height 29
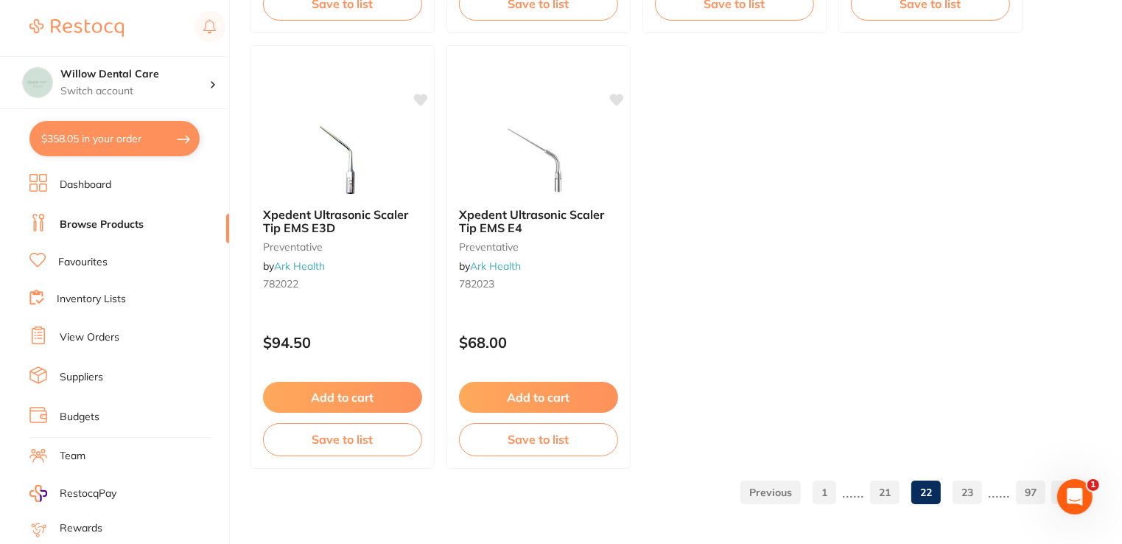
click at [973, 491] on link "23" at bounding box center [967, 491] width 29 height 29
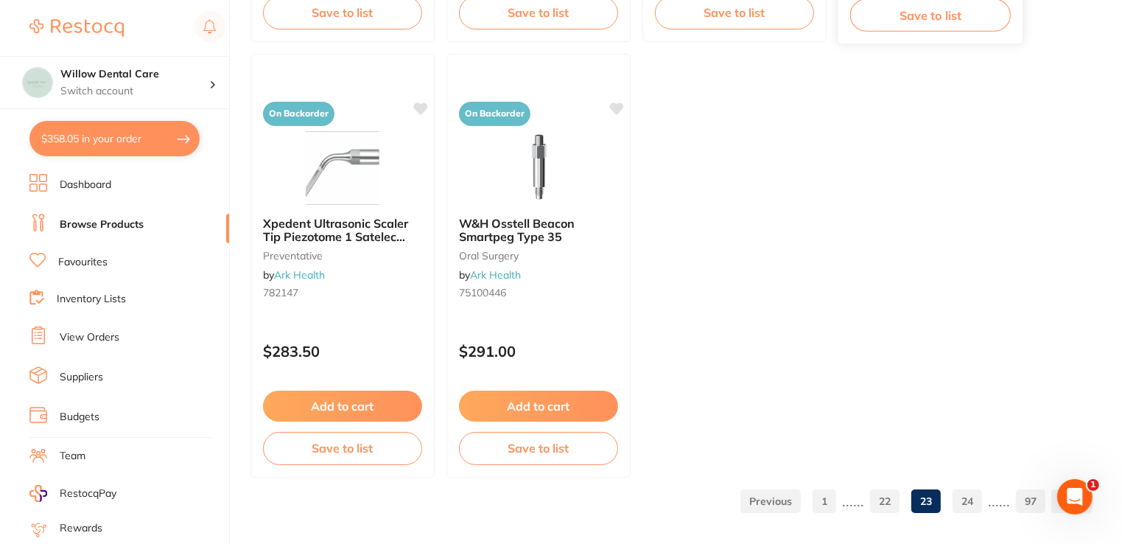
scroll to position [5821, 0]
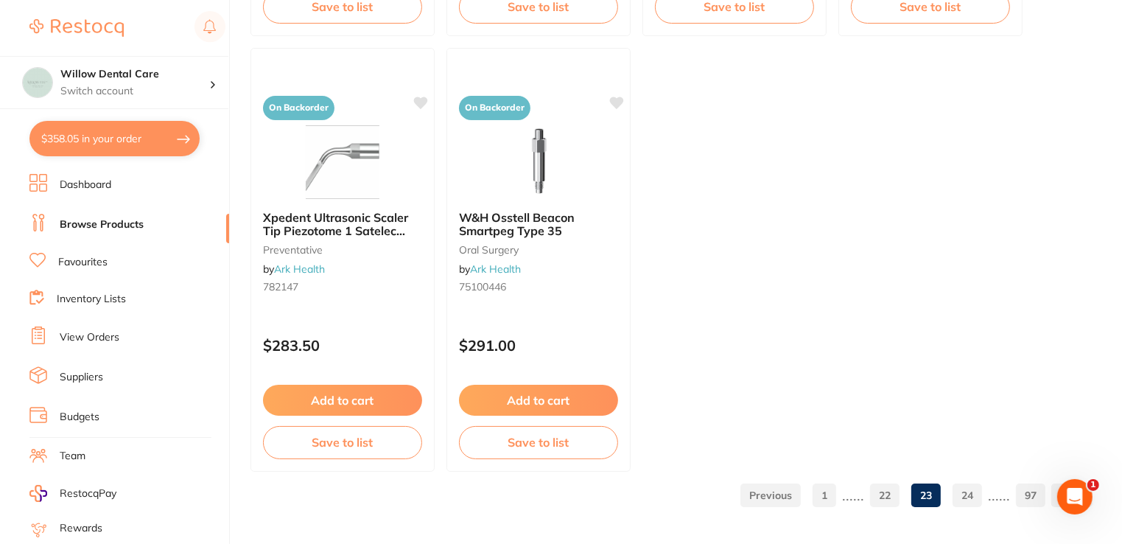
click at [981, 494] on link "24" at bounding box center [967, 494] width 29 height 29
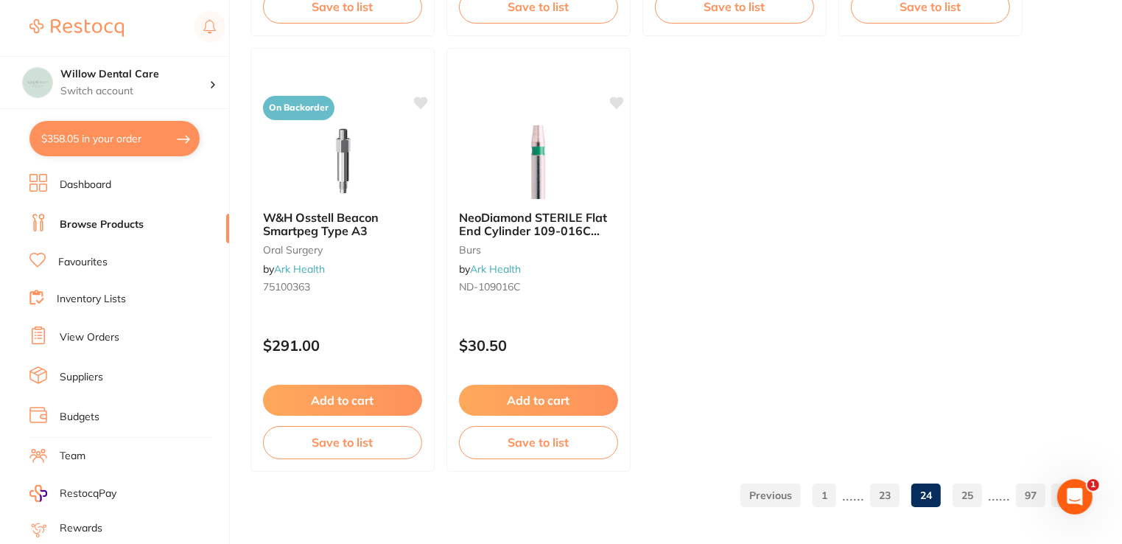
click at [974, 480] on link "25" at bounding box center [967, 494] width 29 height 29
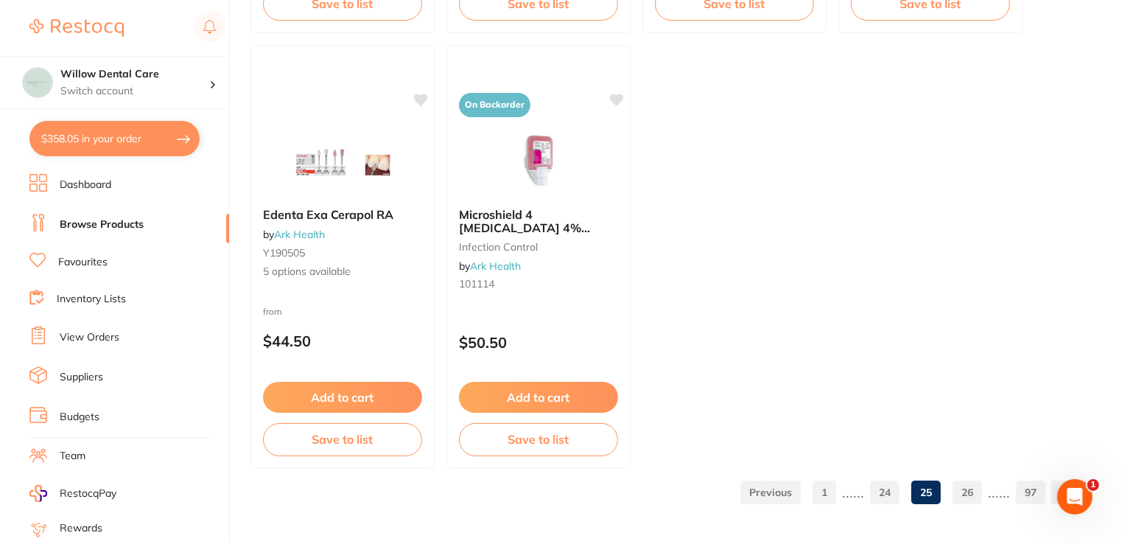
scroll to position [5824, 0]
click at [966, 492] on link "26" at bounding box center [967, 491] width 29 height 29
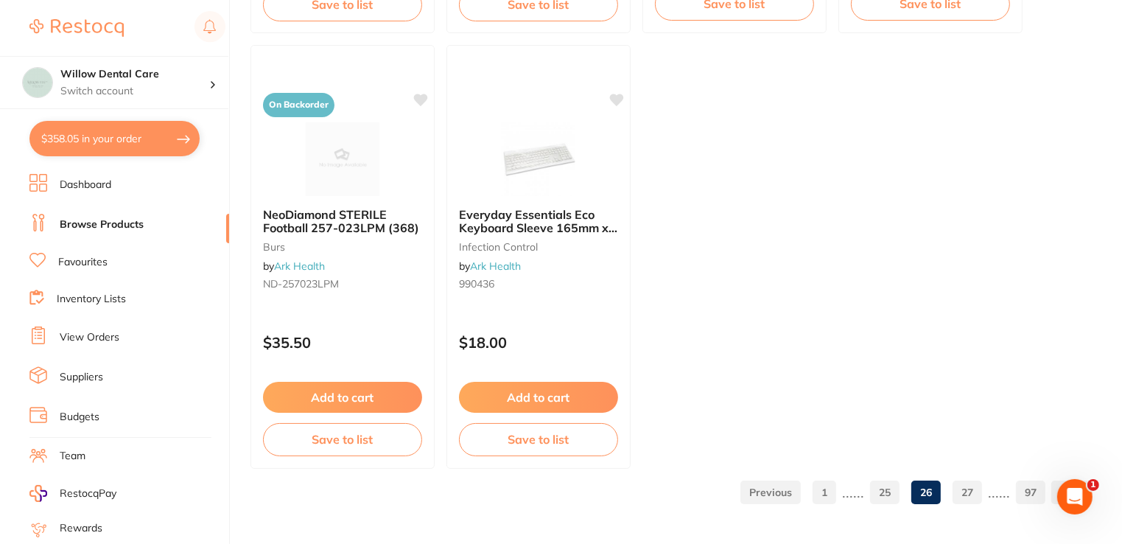
click at [976, 497] on link "27" at bounding box center [967, 491] width 29 height 29
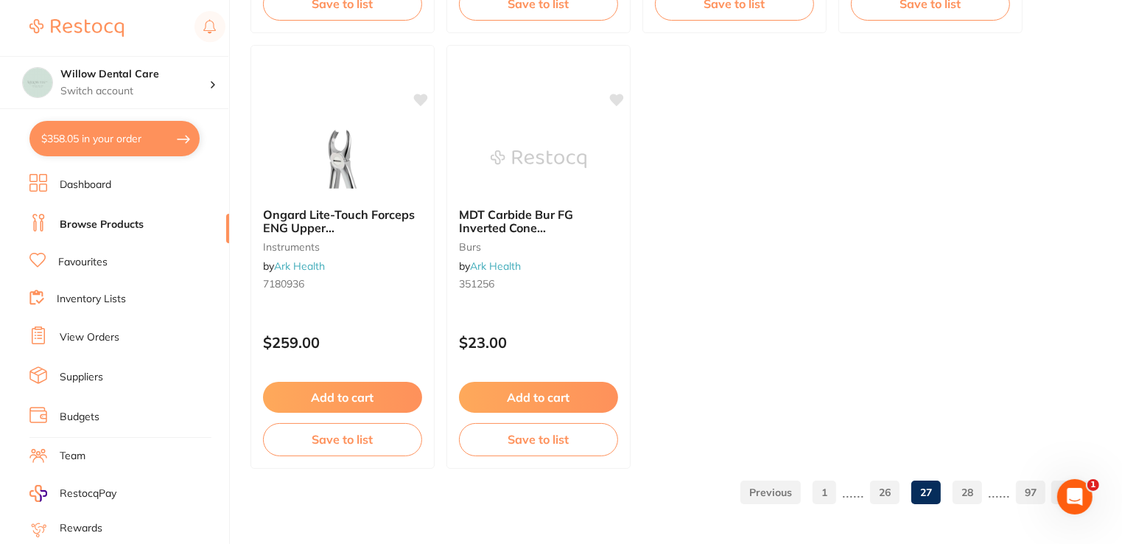
click at [968, 489] on link "28" at bounding box center [967, 491] width 29 height 29
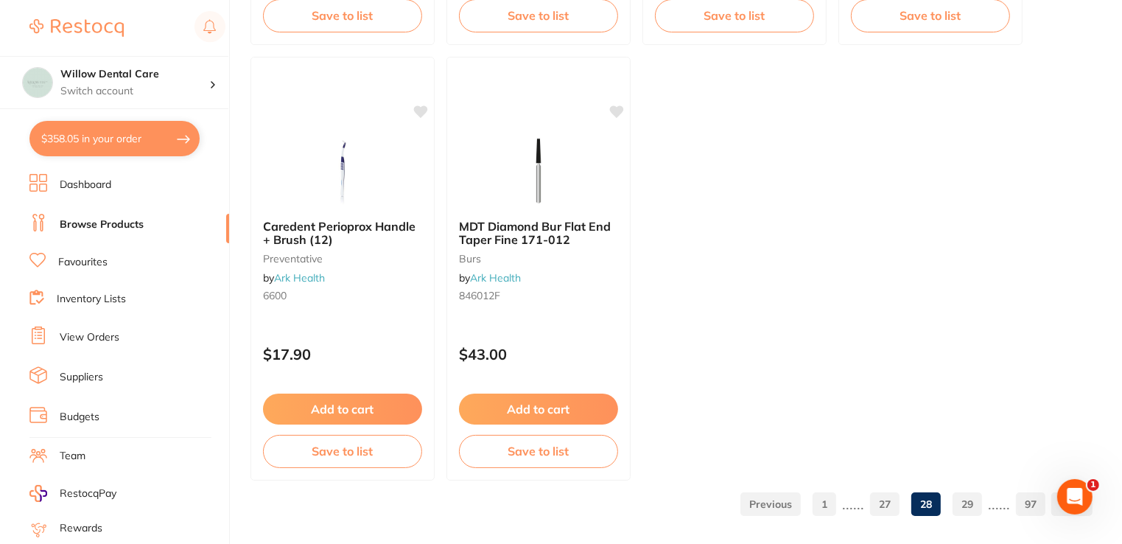
scroll to position [5821, 0]
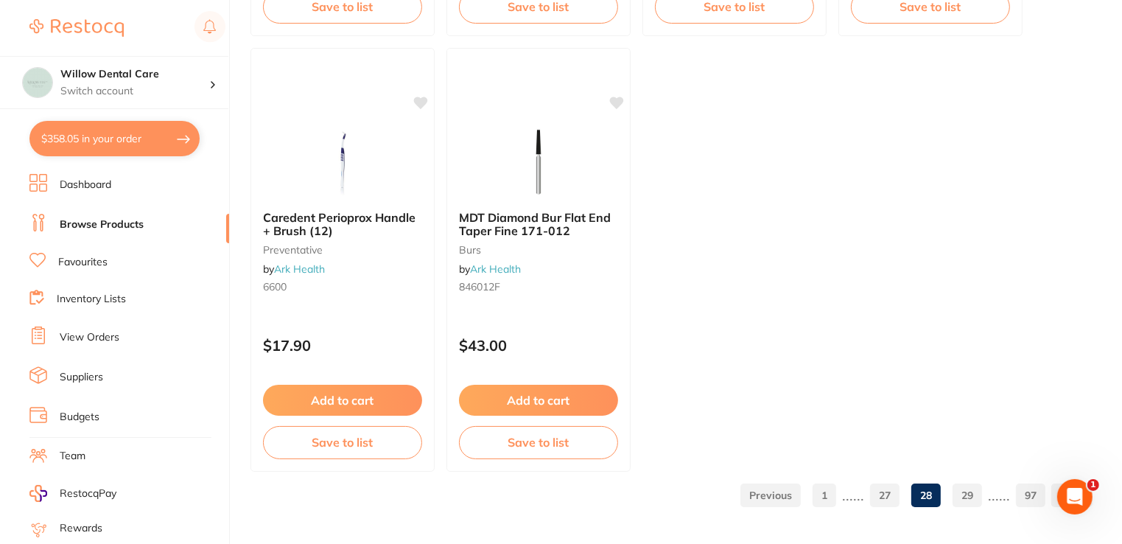
click at [972, 499] on link "29" at bounding box center [967, 494] width 29 height 29
click at [973, 497] on link "30" at bounding box center [967, 494] width 29 height 29
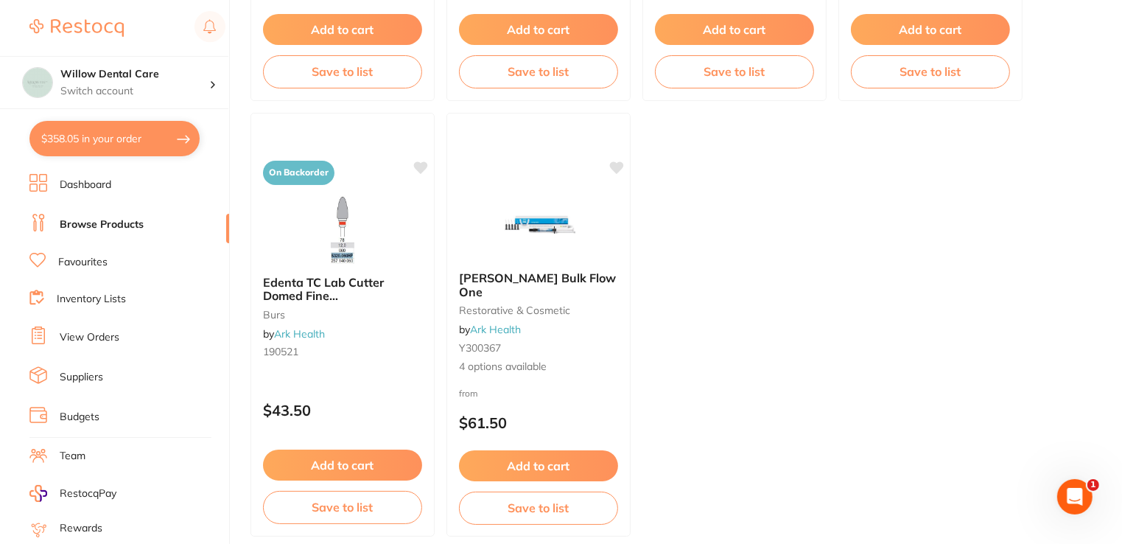
scroll to position [5824, 0]
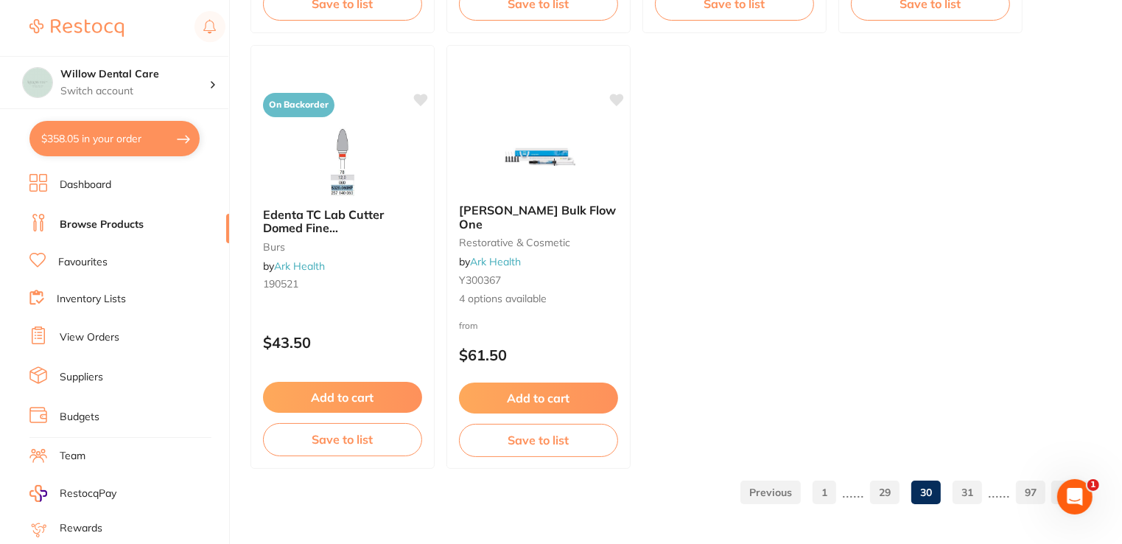
click at [961, 500] on link "31" at bounding box center [967, 491] width 29 height 29
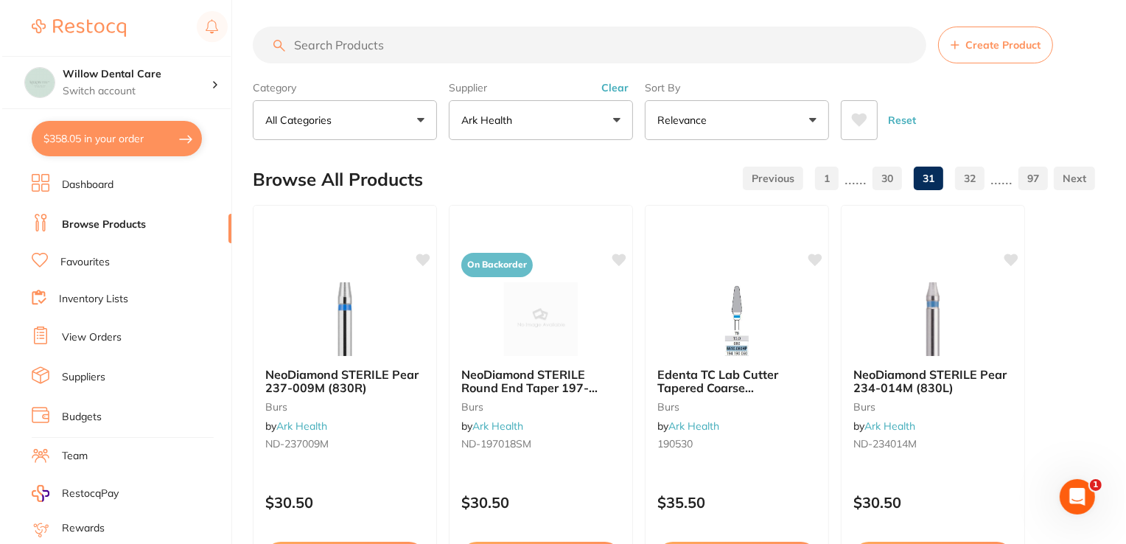
scroll to position [0, 0]
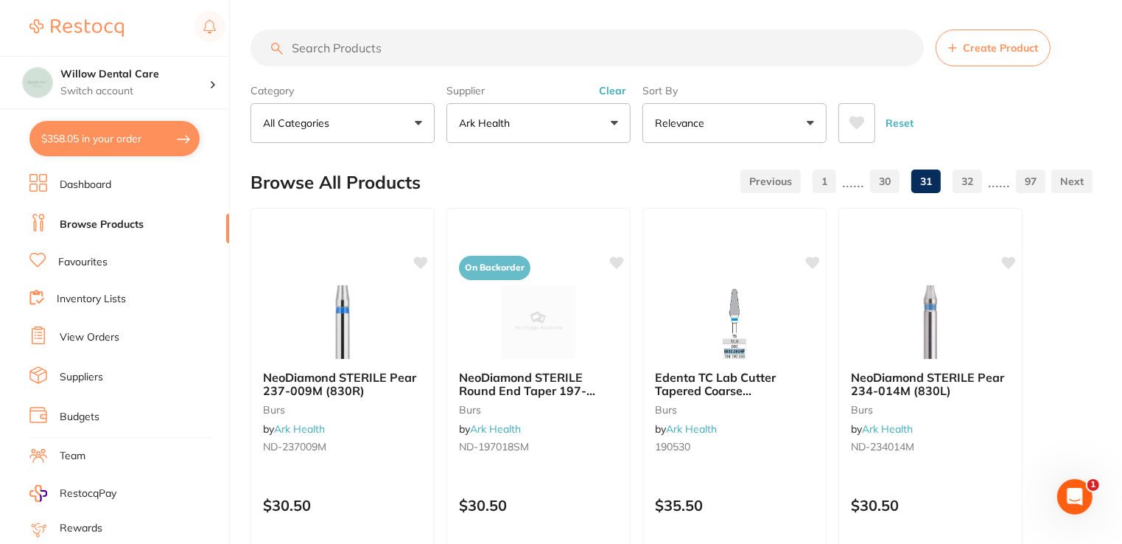
click at [83, 139] on button "$358.05 in your order" at bounding box center [114, 138] width 170 height 35
checkbox input "true"
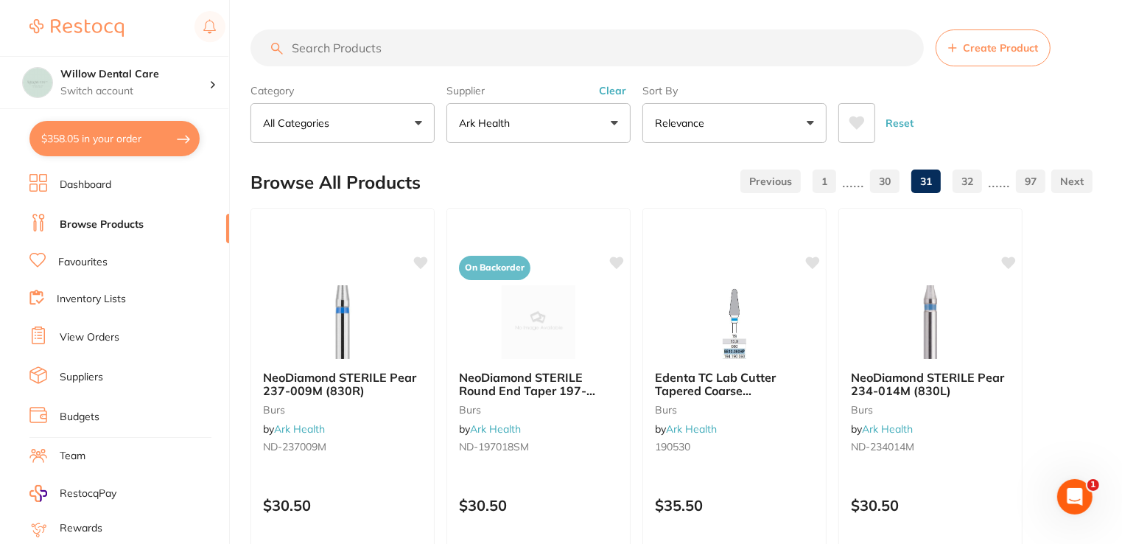
checkbox input "true"
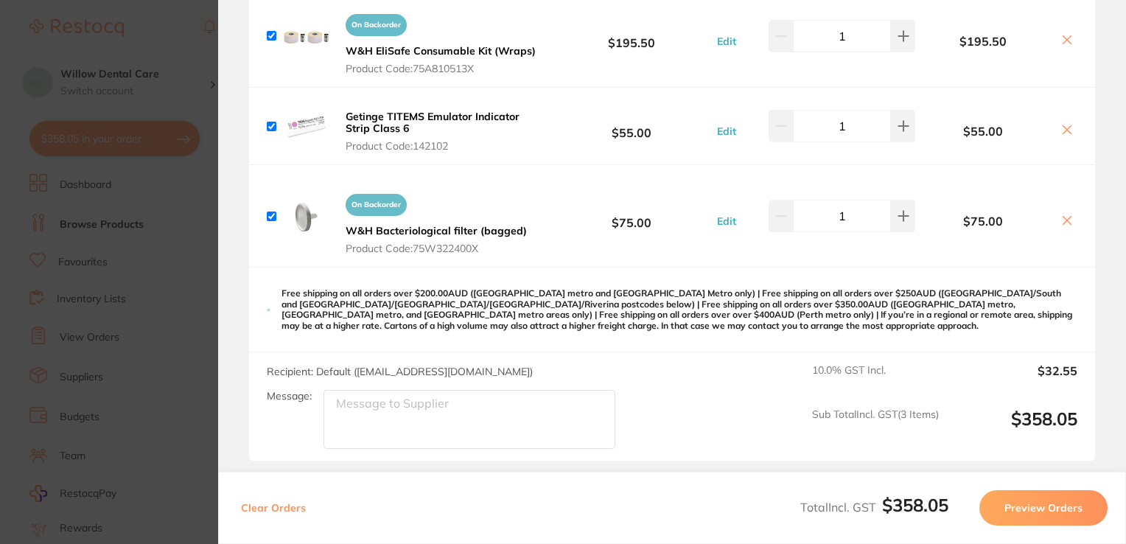
scroll to position [221, 0]
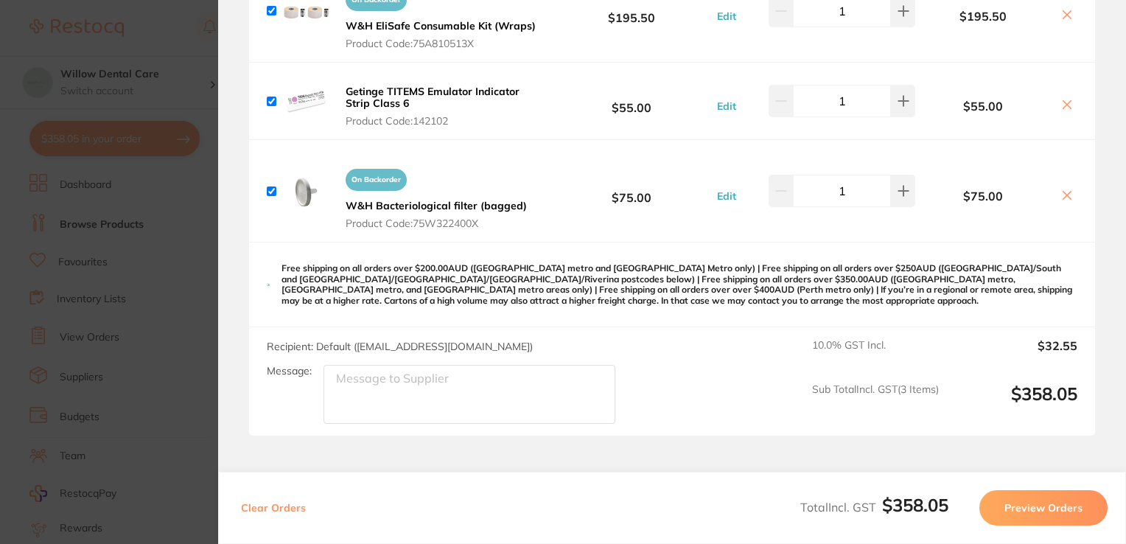
click at [1023, 514] on button "Preview Orders" at bounding box center [1043, 507] width 128 height 35
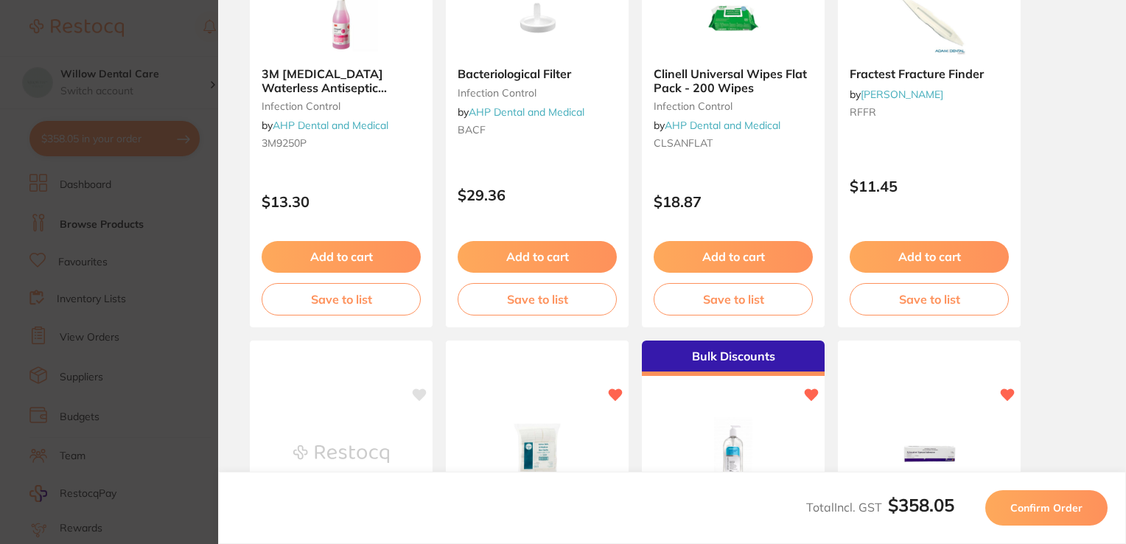
scroll to position [147, 0]
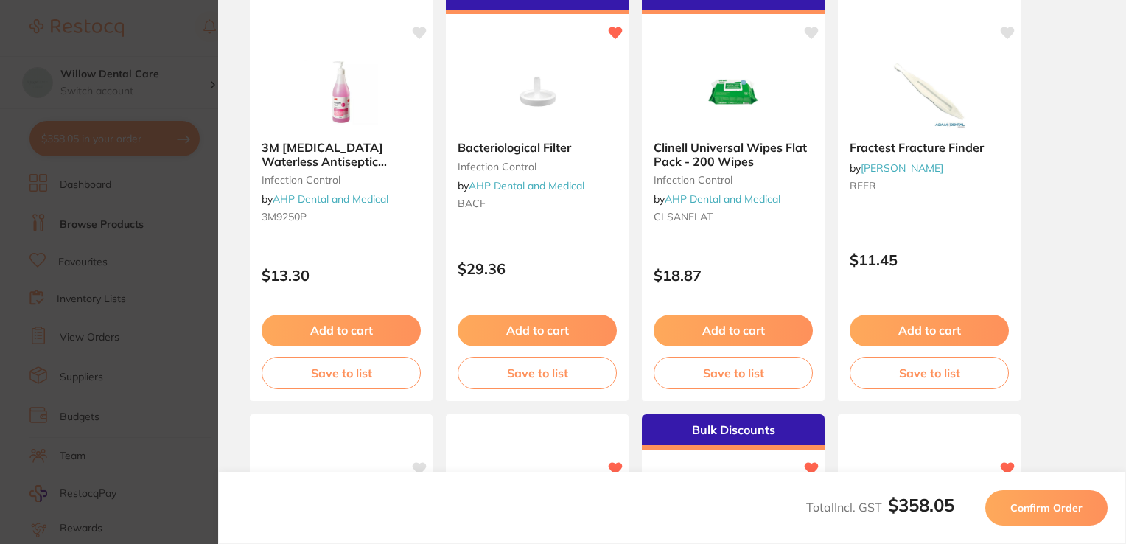
click at [1039, 512] on span "Confirm Order" at bounding box center [1046, 507] width 72 height 13
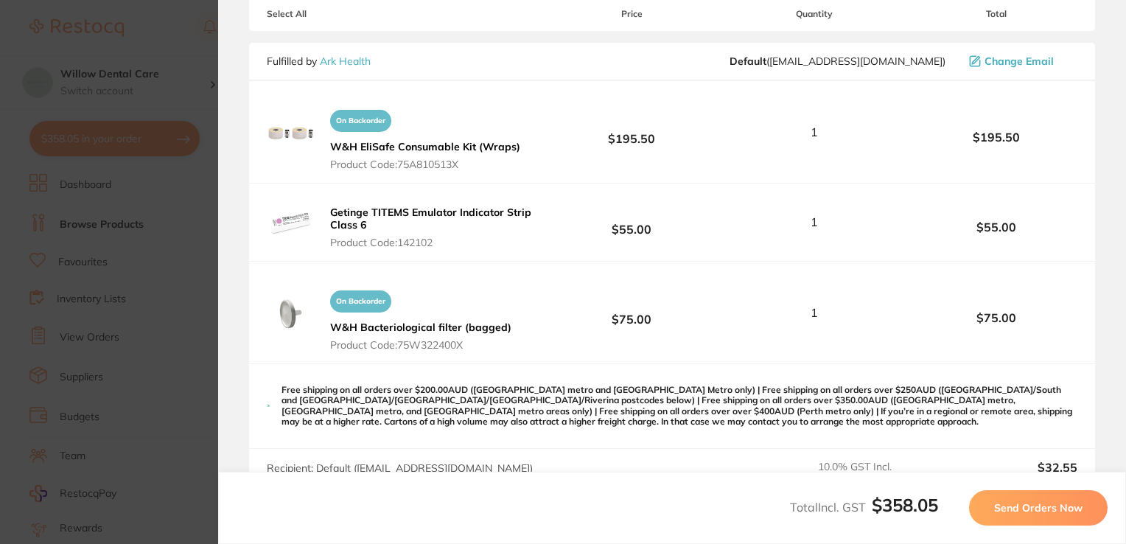
scroll to position [221, 0]
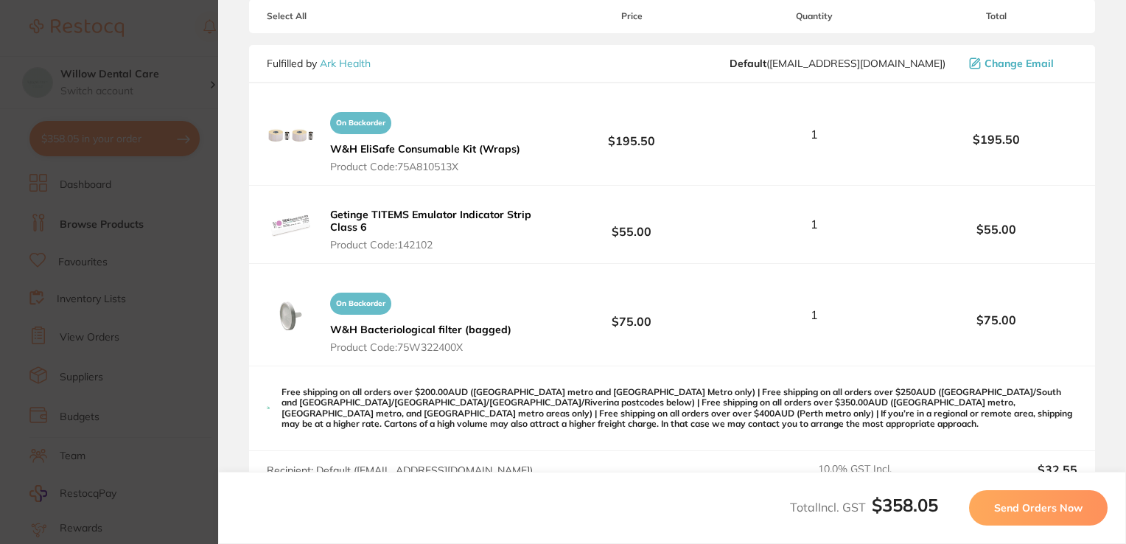
click at [1052, 518] on button "Send Orders Now" at bounding box center [1038, 507] width 139 height 35
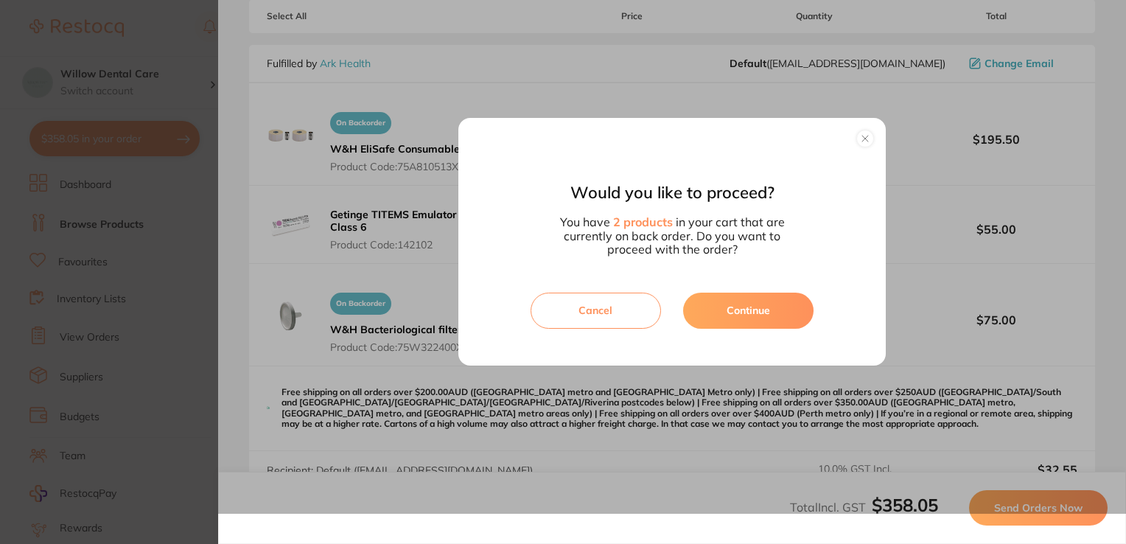
click at [745, 318] on button "Continue" at bounding box center [748, 310] width 130 height 35
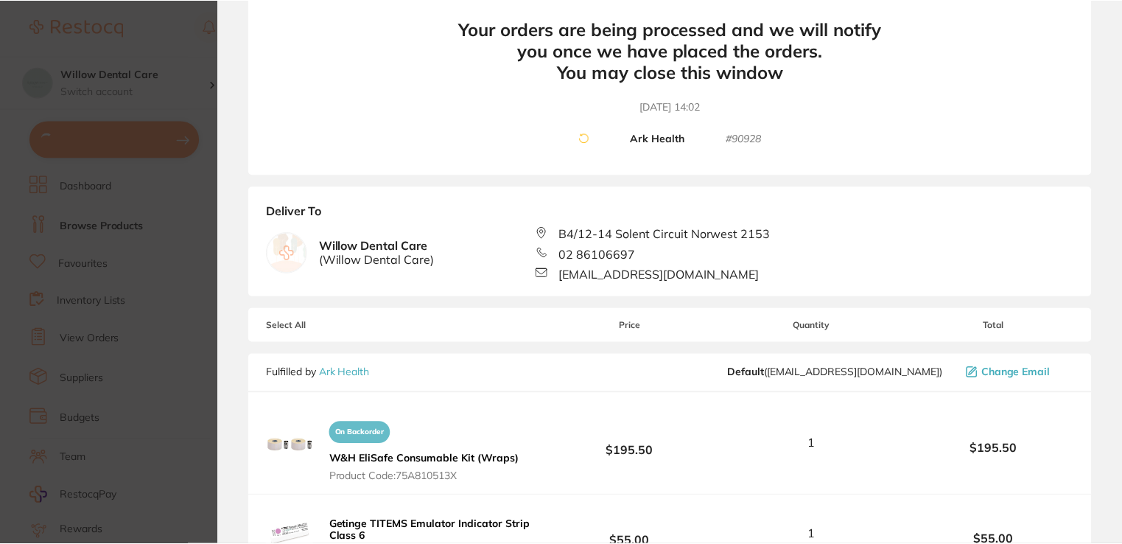
scroll to position [0, 0]
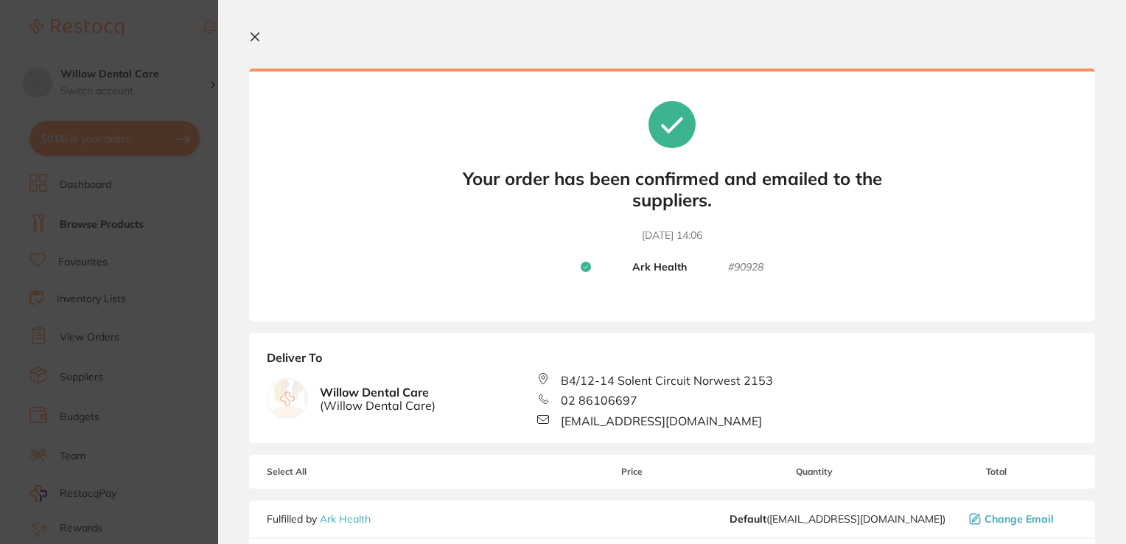
click at [256, 43] on button at bounding box center [258, 38] width 18 height 14
